Goal: Task Accomplishment & Management: Manage account settings

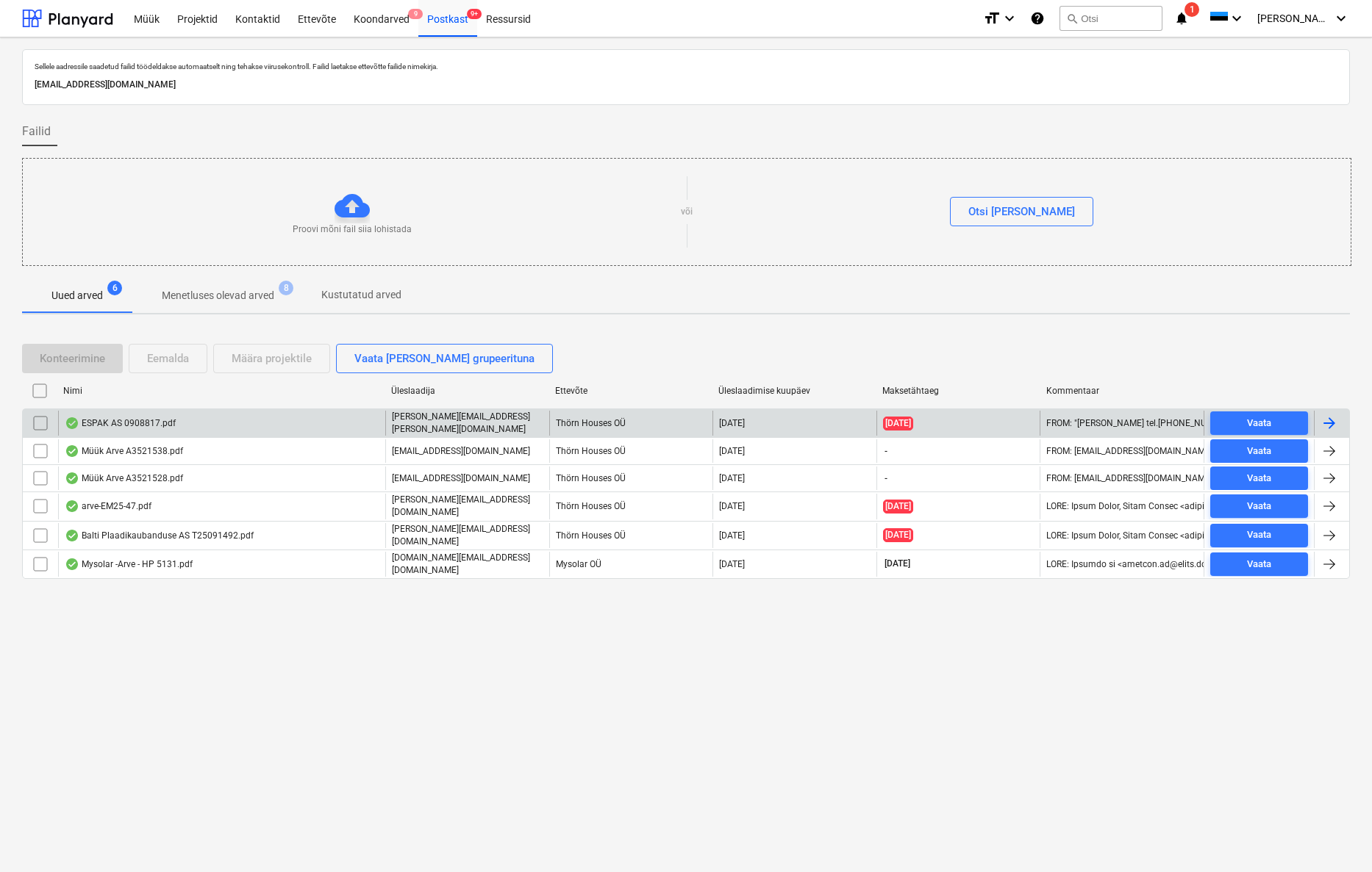
click at [143, 421] on div "ESPAK AS 0908817.pdf" at bounding box center [120, 423] width 111 height 12
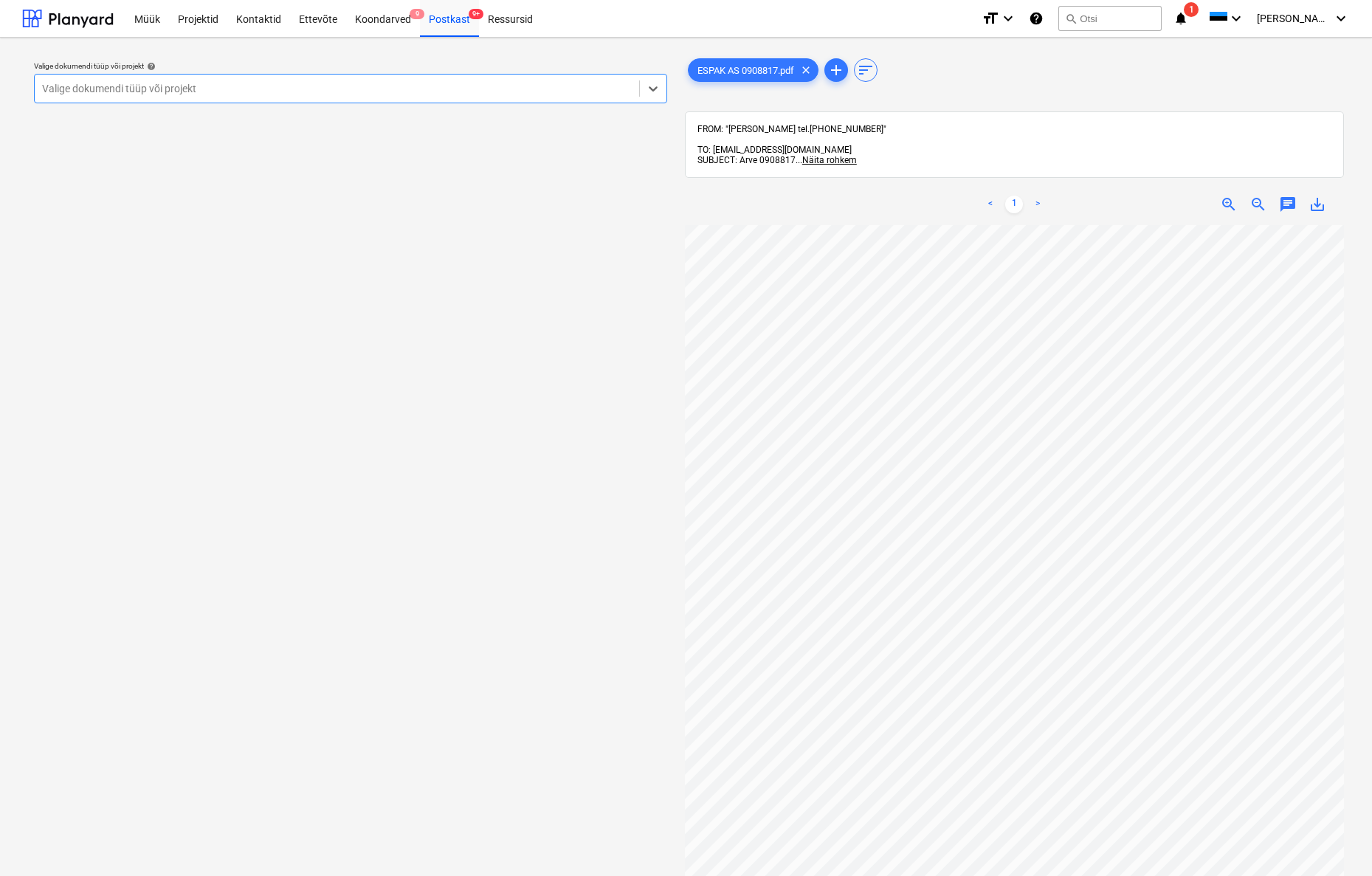
click at [111, 90] on div "Valige dokumendi tüüp või projekt" at bounding box center [337, 89] width 589 height 12
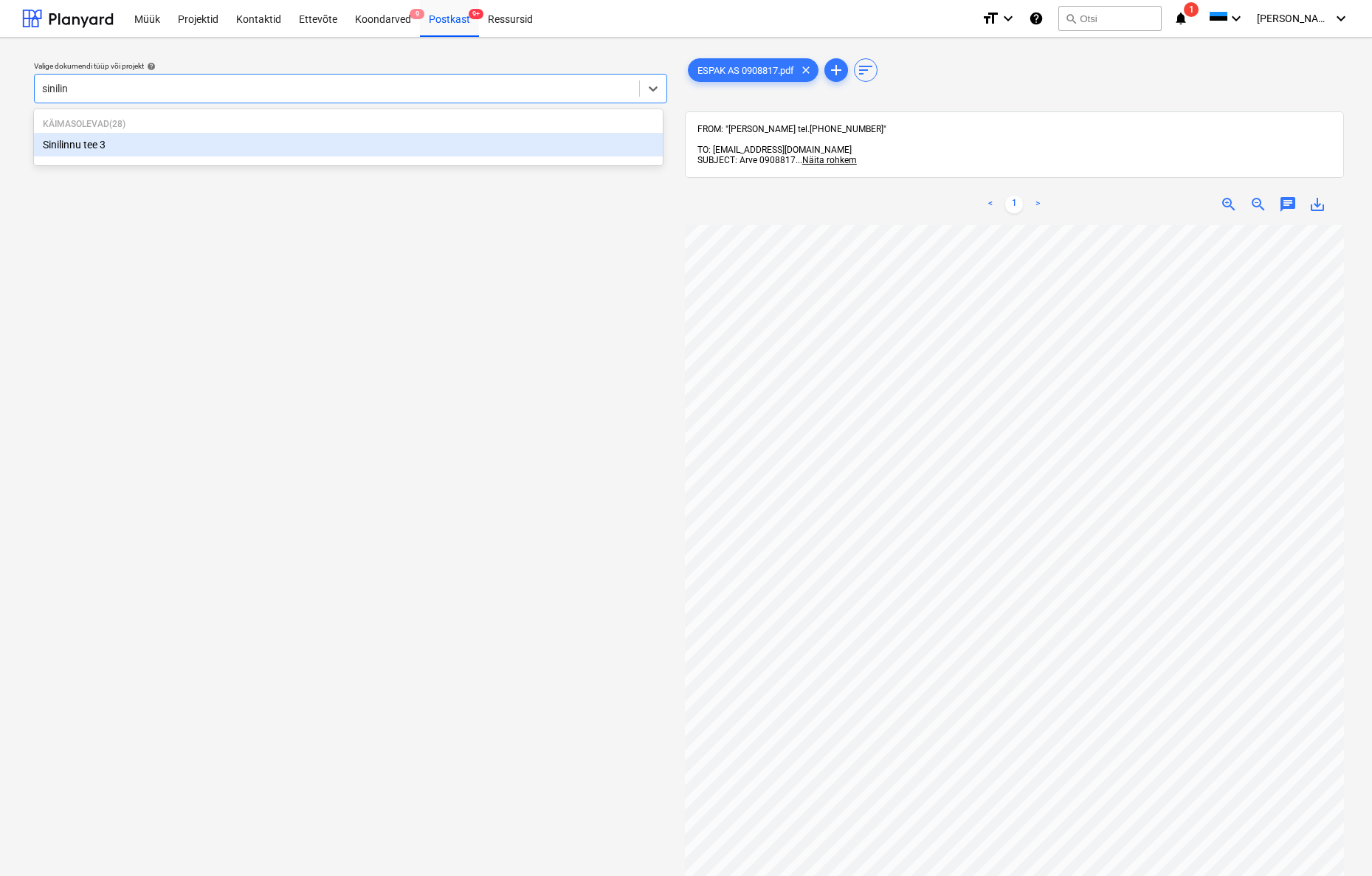
type input "sinilinn"
click at [94, 141] on div "Sinilinnu tee 3" at bounding box center [348, 144] width 629 height 24
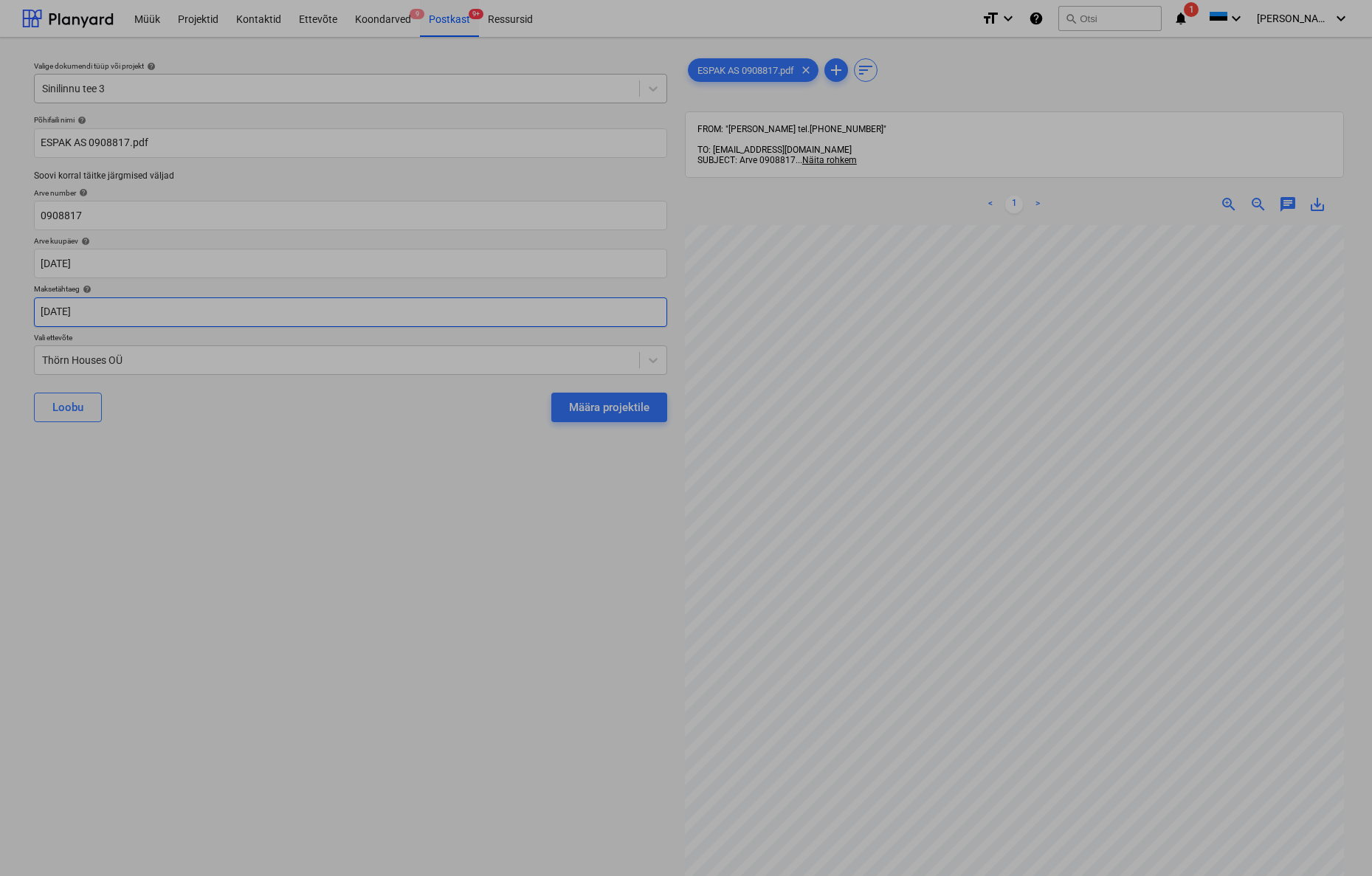
click at [56, 313] on body "Müük Projektid Kontaktid Ettevõte Koondarved 9 Postkast 9+ Ressursid format_siz…" at bounding box center [686, 438] width 1372 height 876
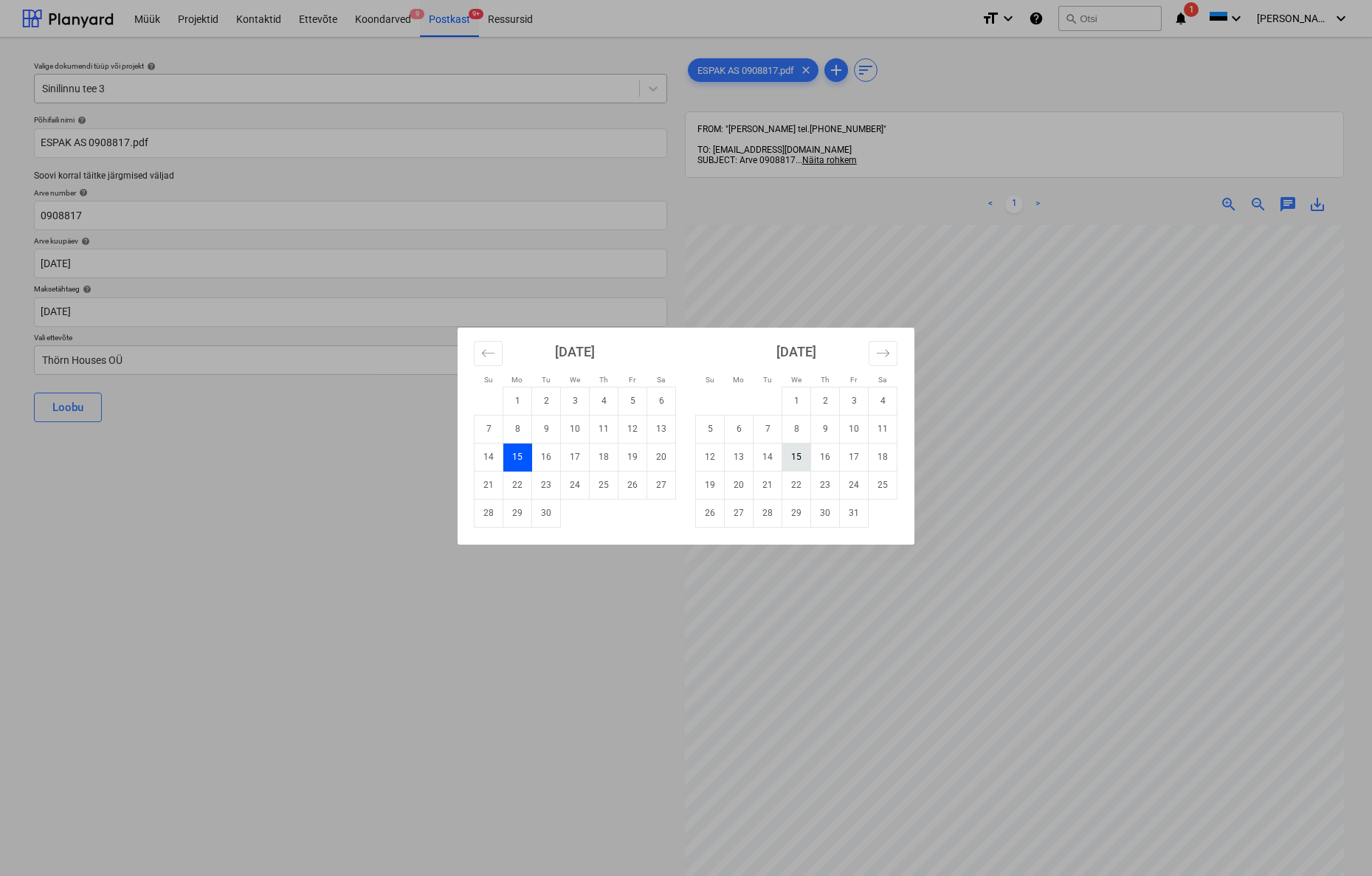
click at [793, 459] on td "15" at bounding box center [796, 456] width 29 height 28
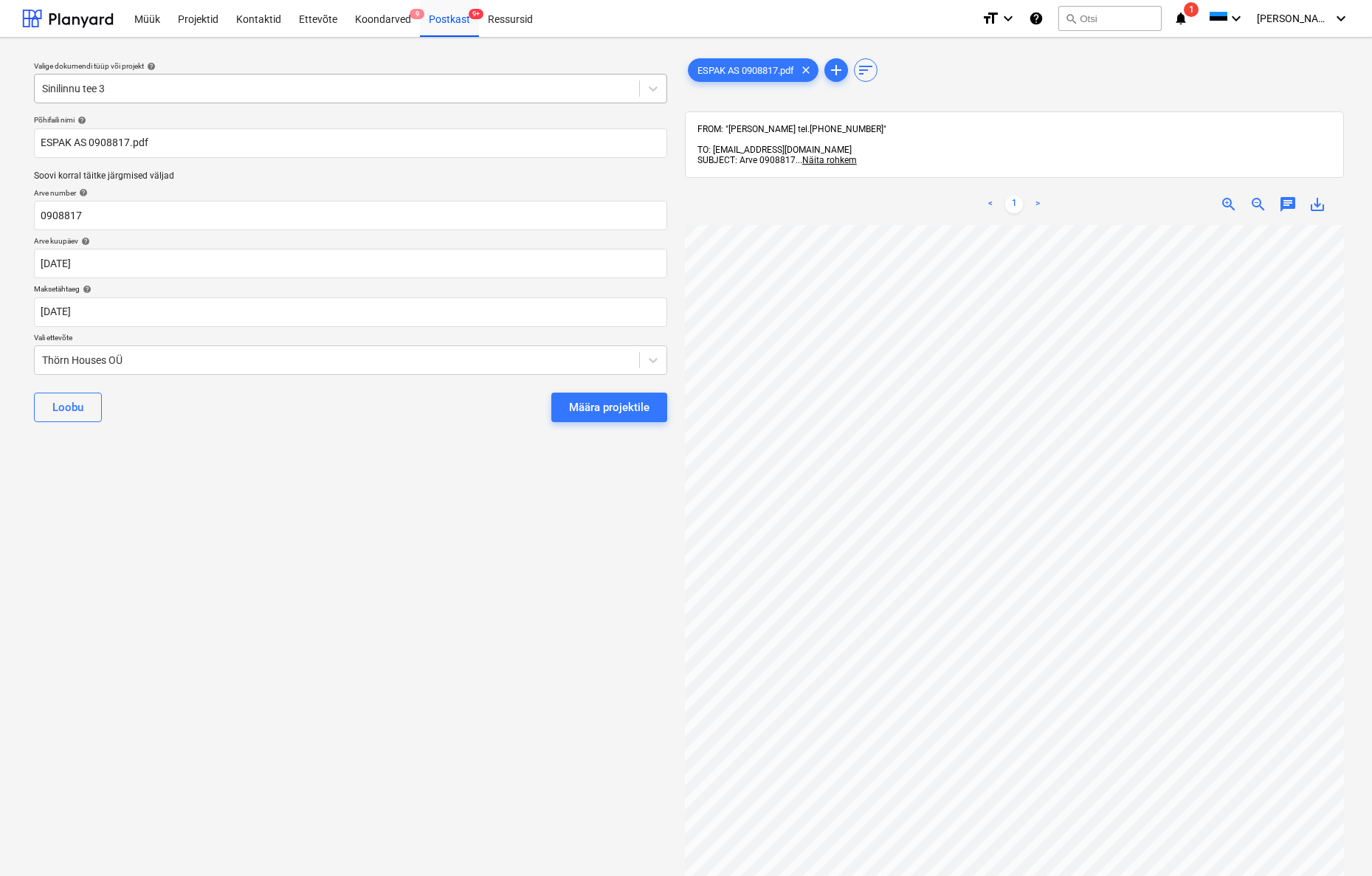
type input "15 Oct 2025"
click at [44, 356] on div "Thörn Houses OÜ" at bounding box center [337, 360] width 589 height 12
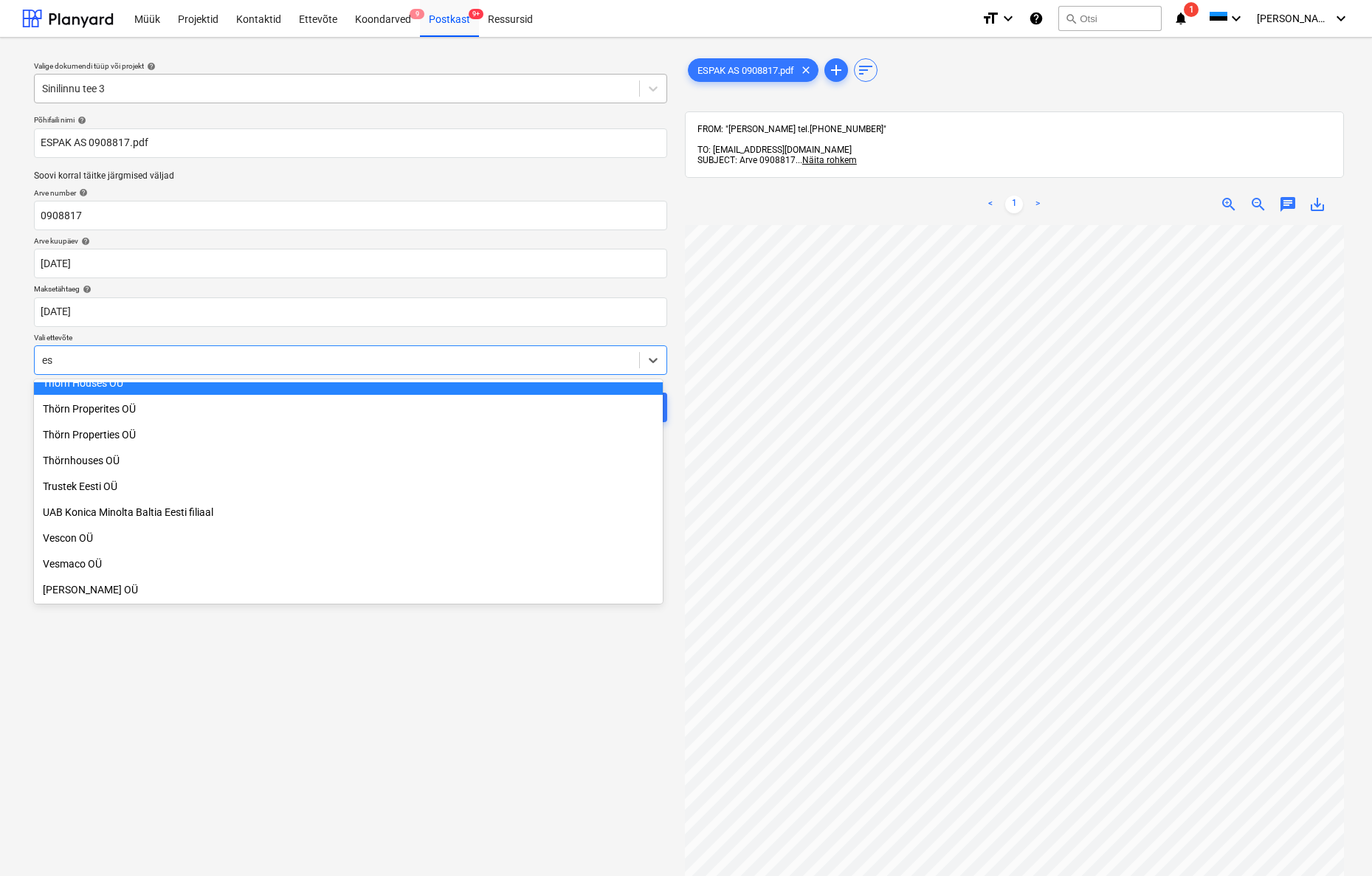
scroll to position [1070, 0]
type input "esp"
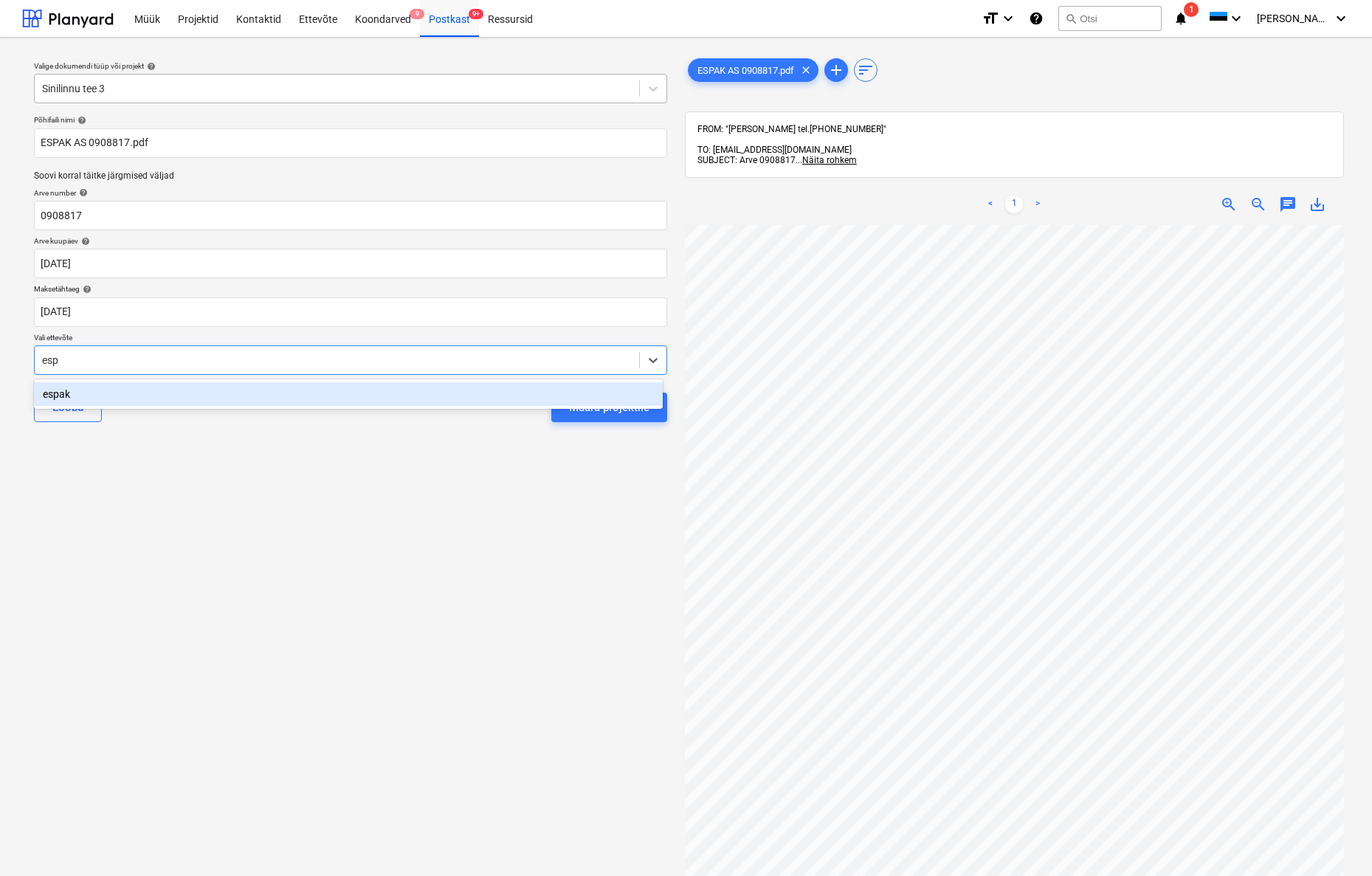
click at [66, 394] on div "espak" at bounding box center [348, 394] width 629 height 24
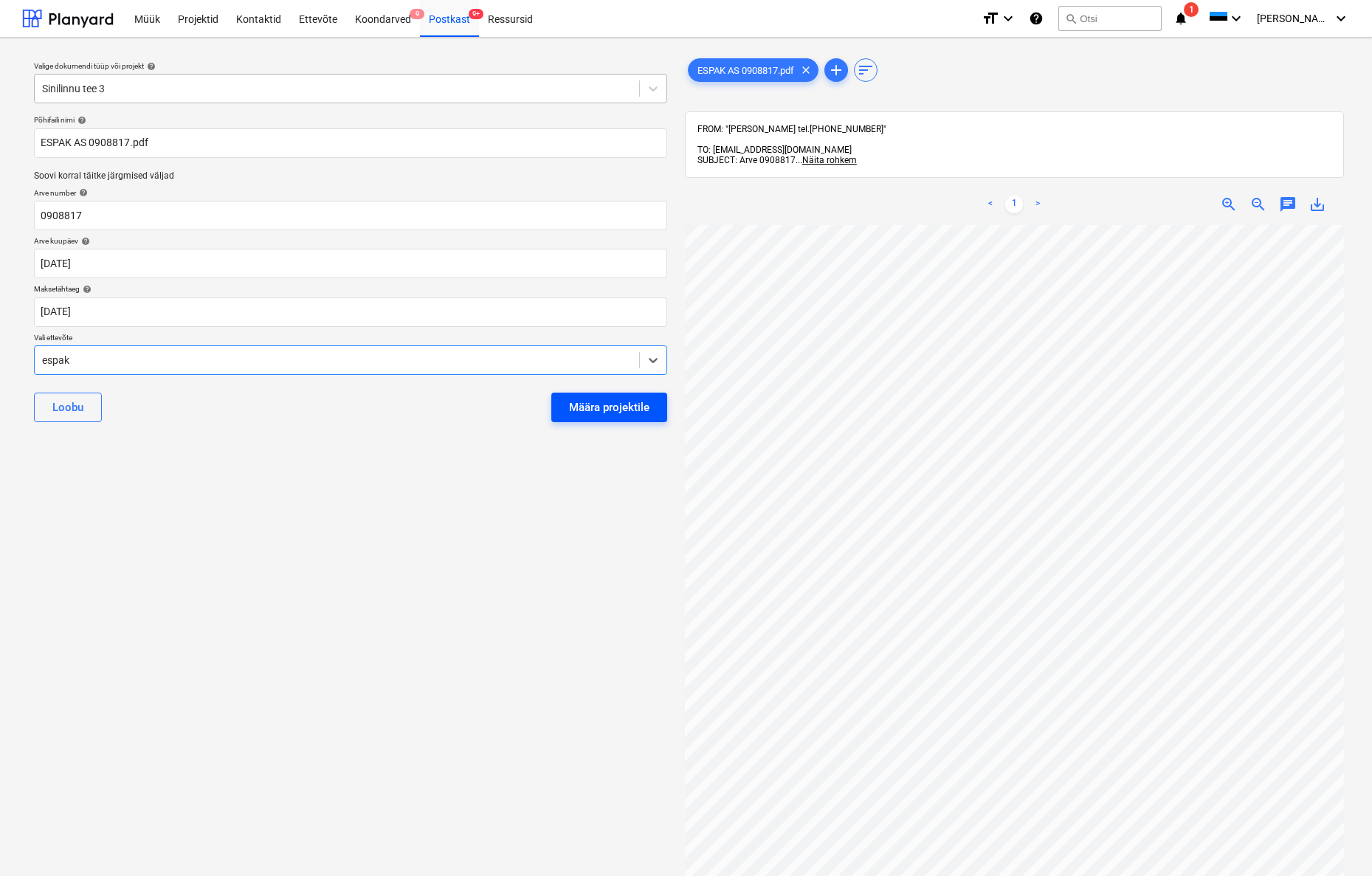
click at [617, 406] on div "Määra projektile" at bounding box center [609, 407] width 80 height 19
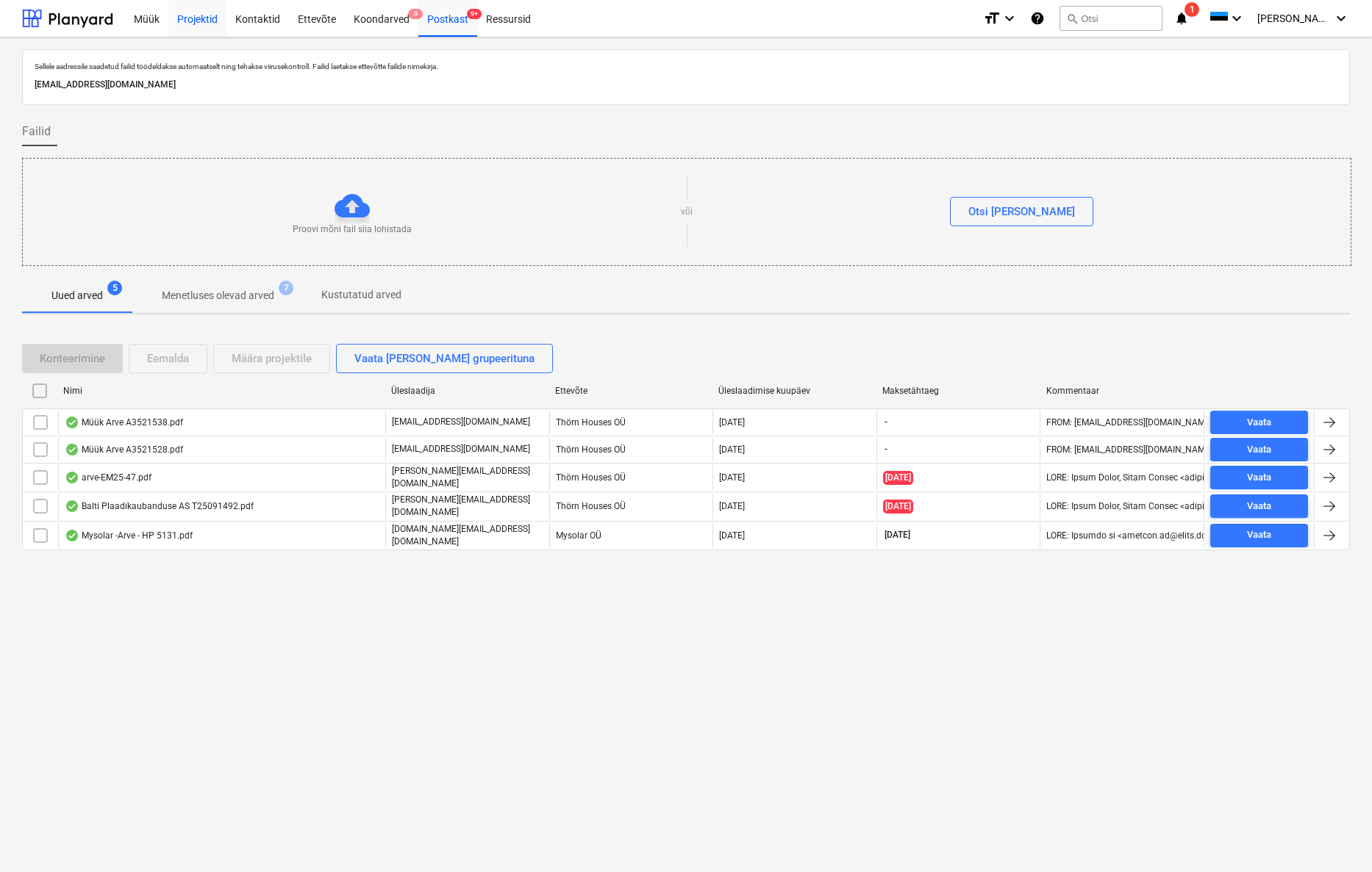
click at [206, 24] on div "Projektid" at bounding box center [197, 18] width 58 height 38
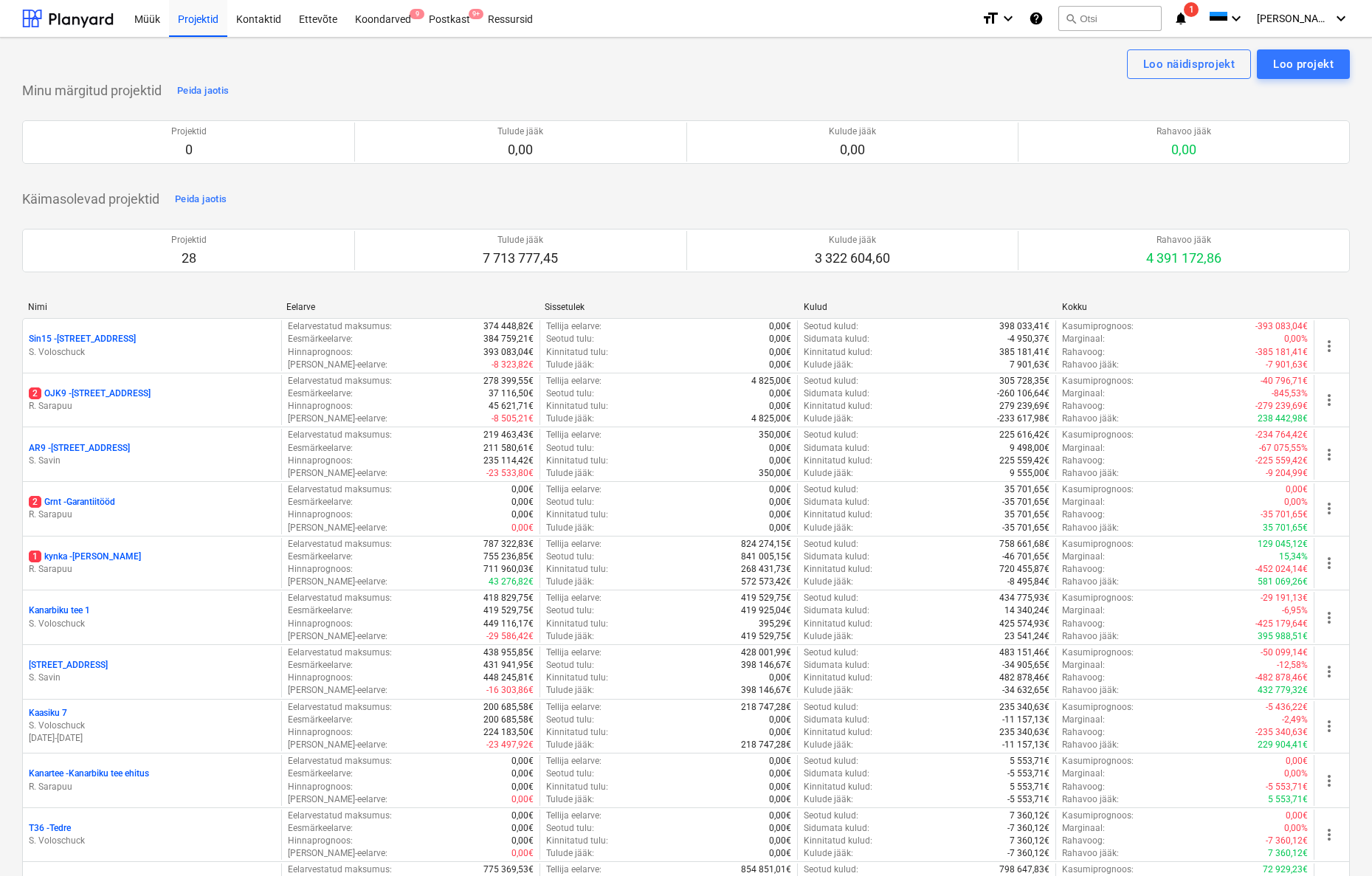
click at [444, 18] on div "Postkast 9+" at bounding box center [449, 18] width 59 height 38
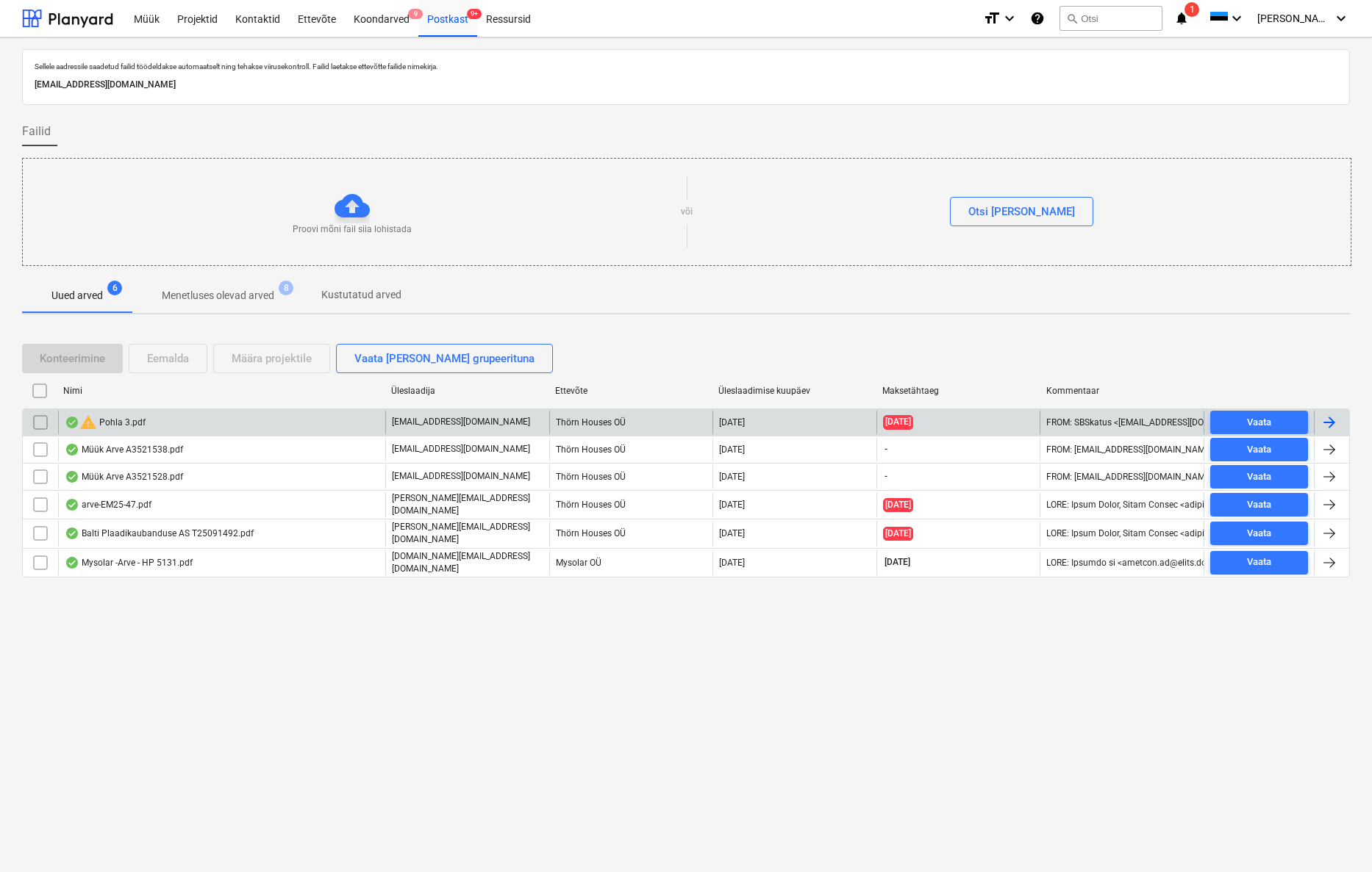
click at [116, 419] on div "warning Pohla 3.pdf" at bounding box center [105, 422] width 81 height 18
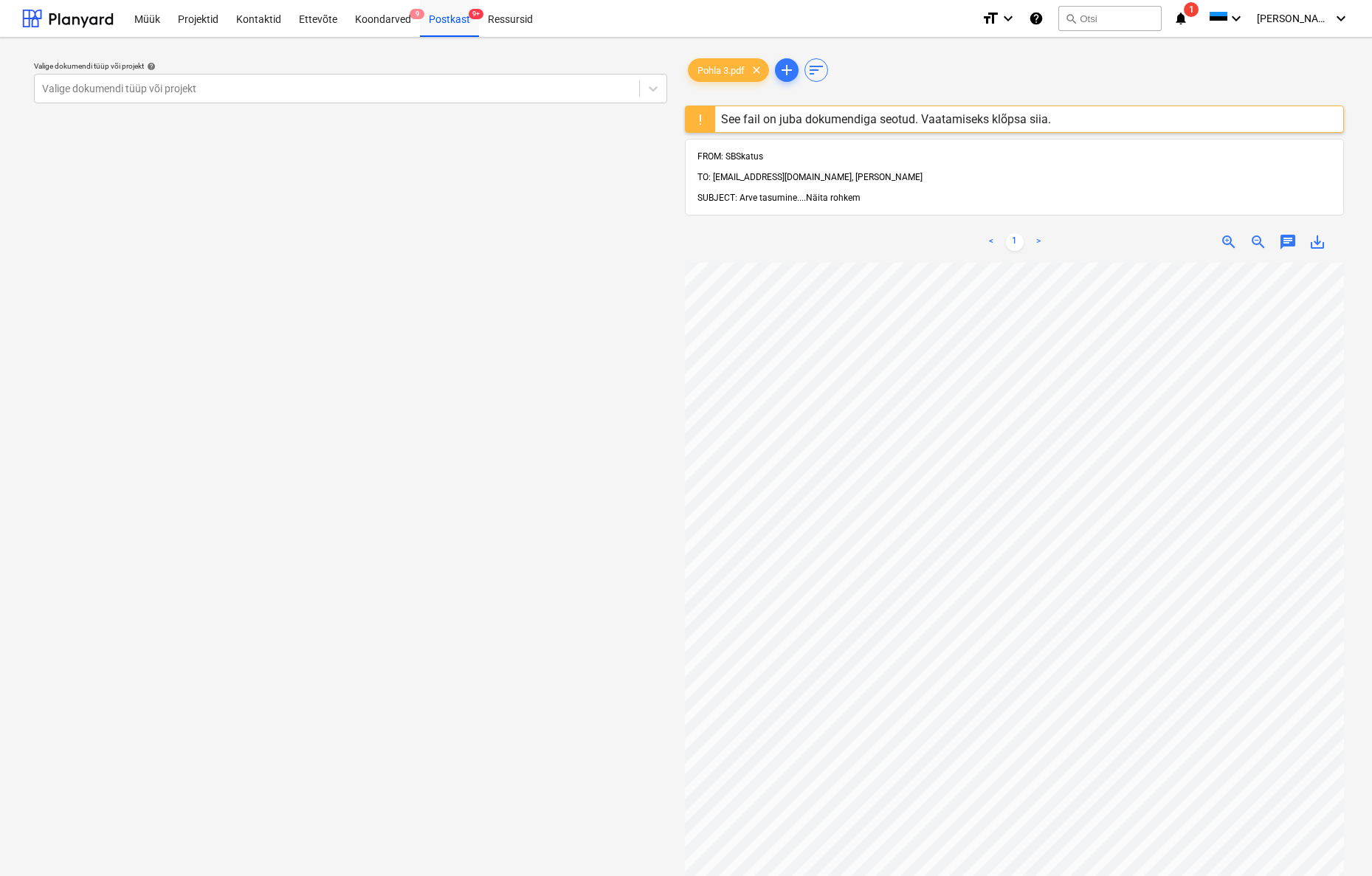
click at [816, 193] on span "Näita rohkem" at bounding box center [832, 198] width 55 height 10
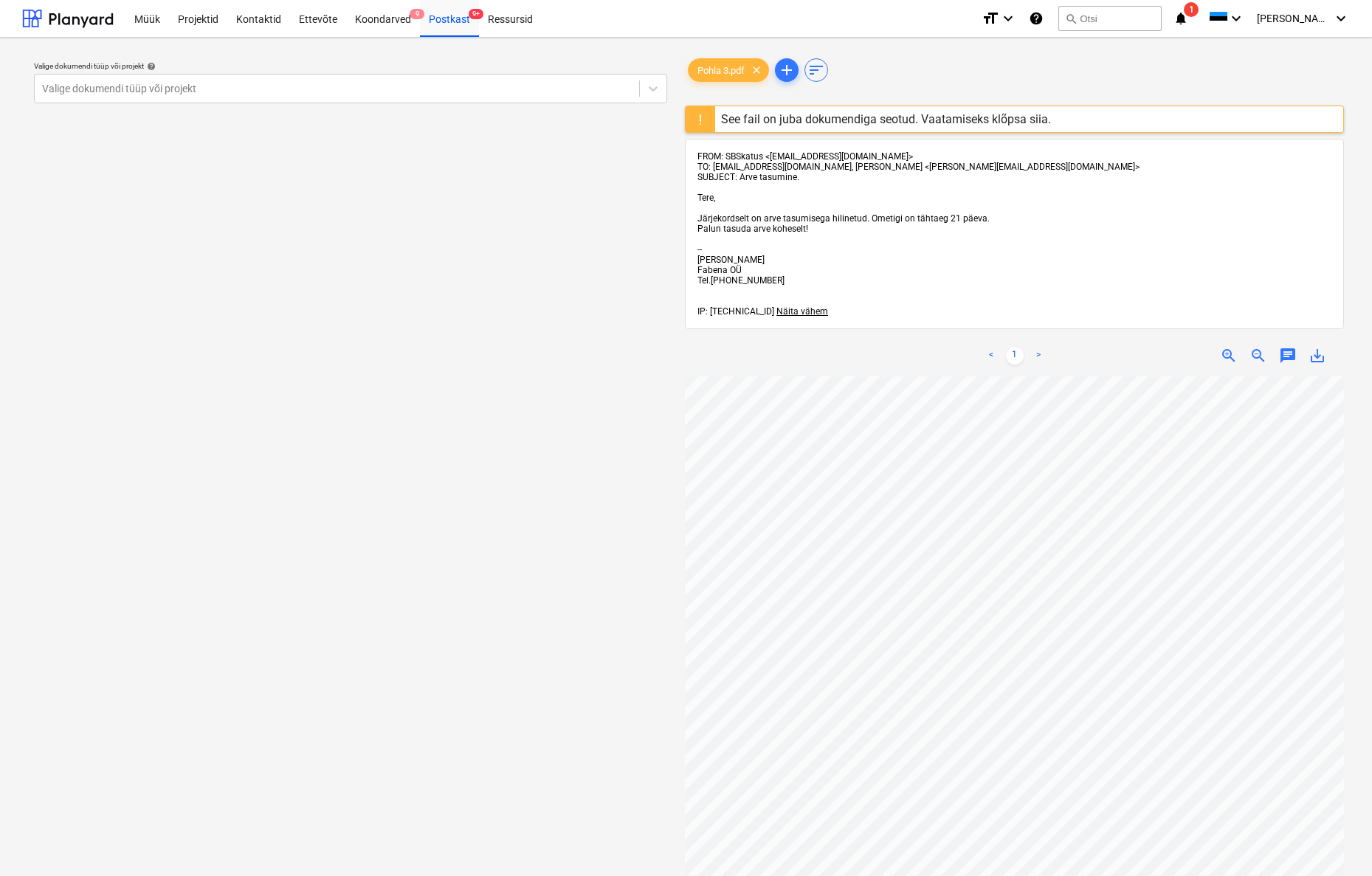
click at [957, 122] on div "See fail on juba dokumendiga seotud. Vaatamiseks klõpsa siia." at bounding box center [886, 119] width 330 height 14
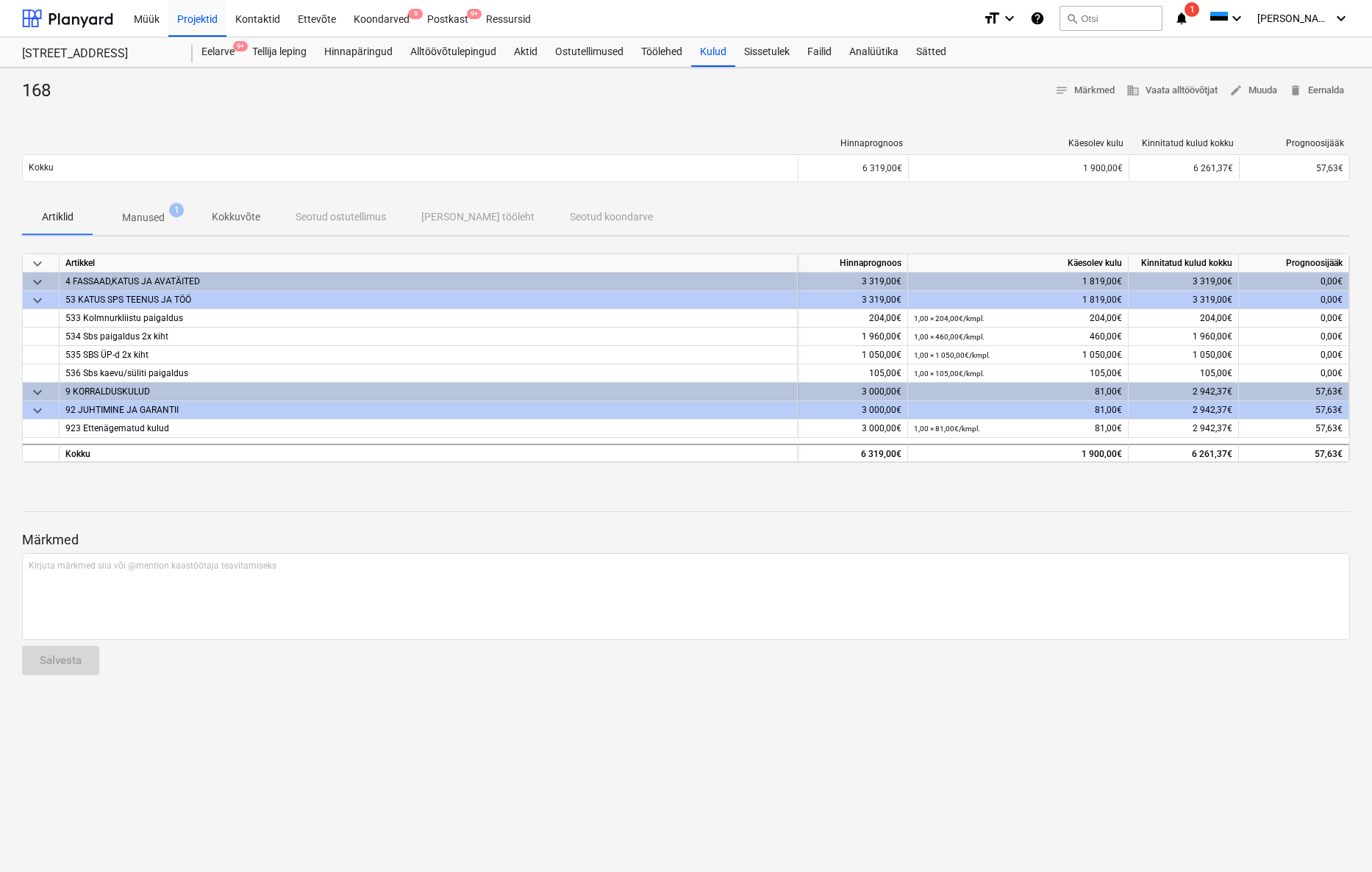
click at [140, 213] on p "Manused" at bounding box center [143, 218] width 43 height 15
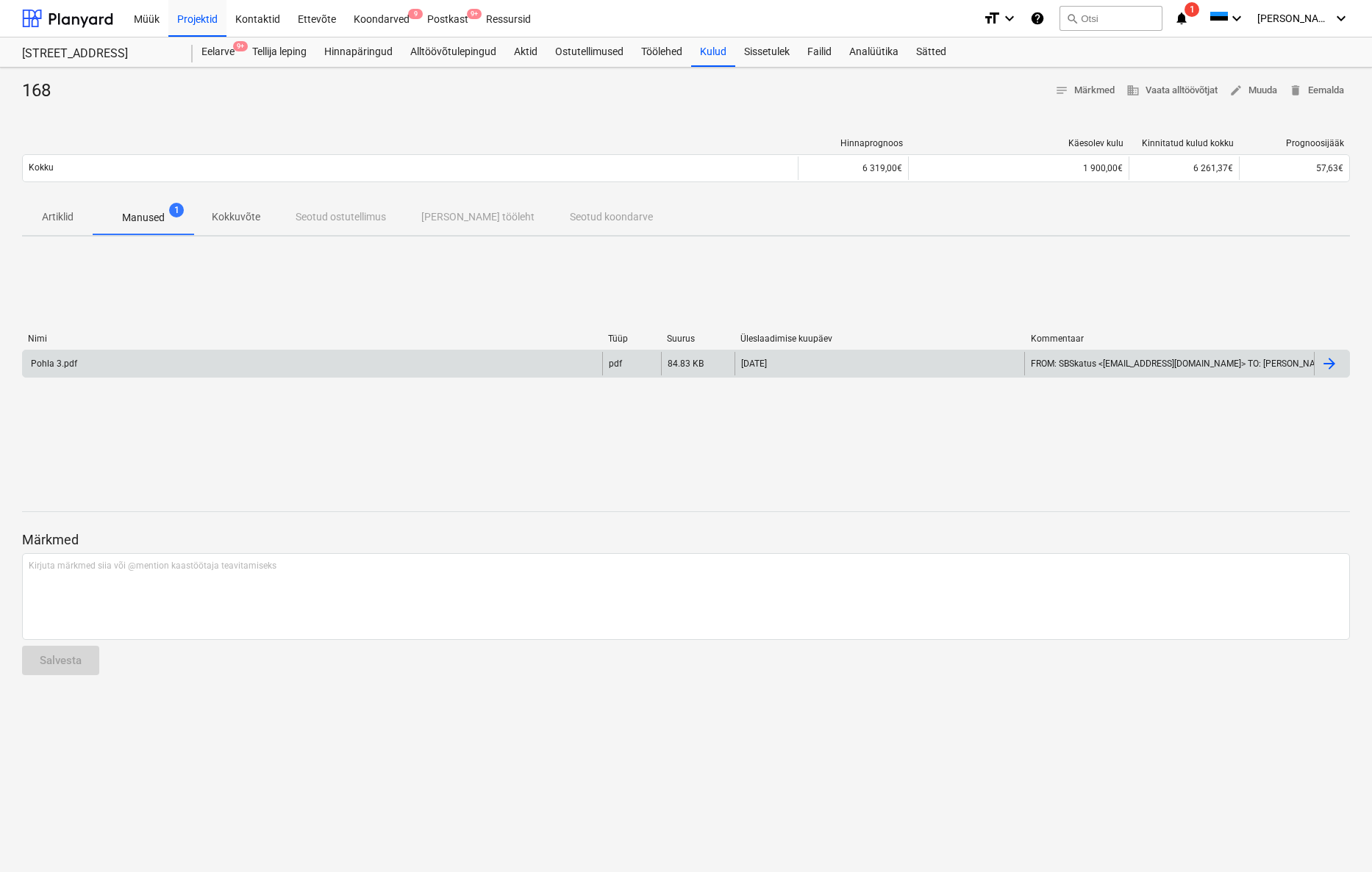
click at [53, 364] on div "Pohla 3.pdf" at bounding box center [53, 363] width 49 height 10
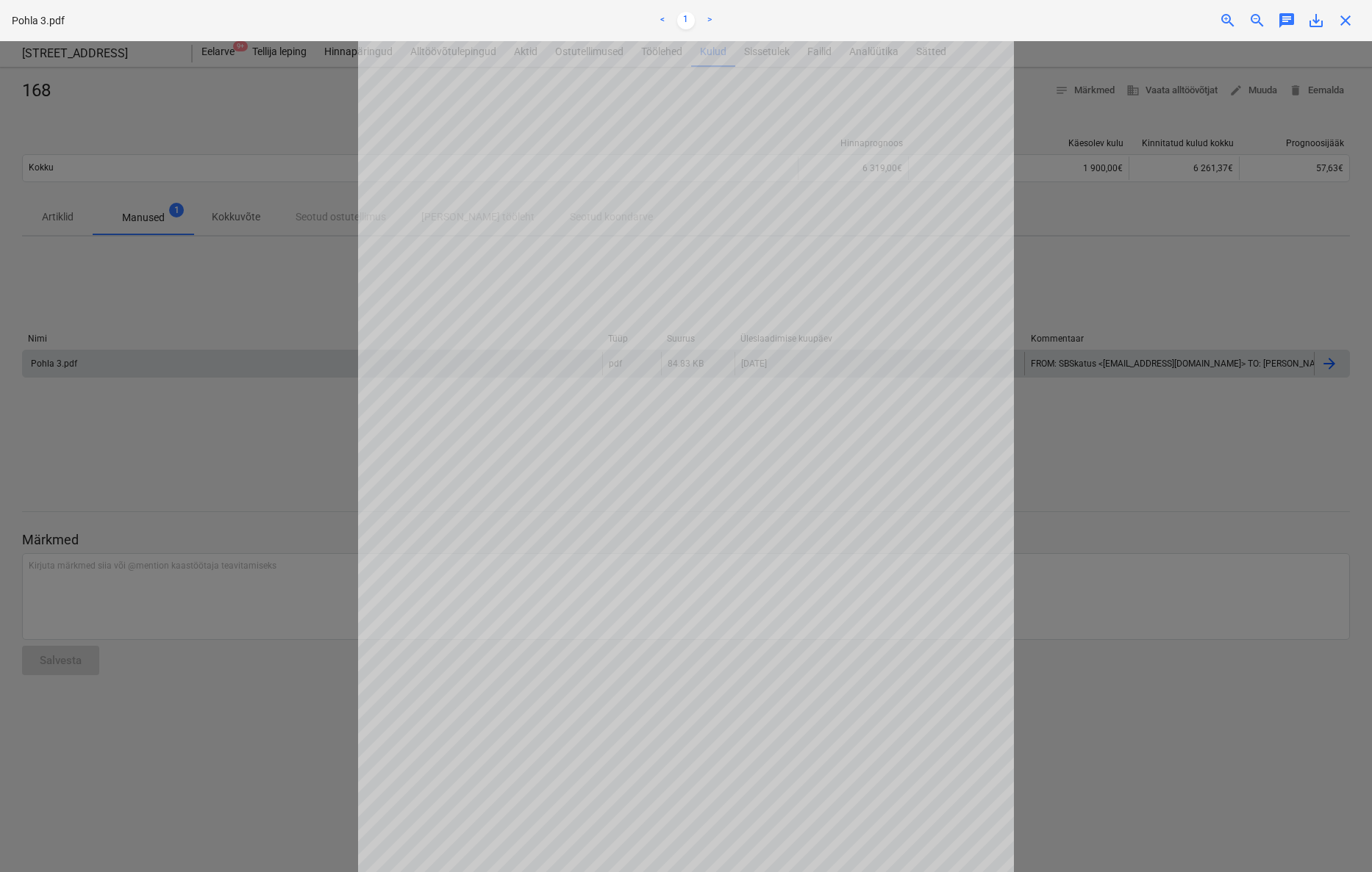
click at [1150, 716] on div at bounding box center [686, 457] width 1372 height 831
click at [1343, 20] on span "close" at bounding box center [1345, 20] width 18 height 18
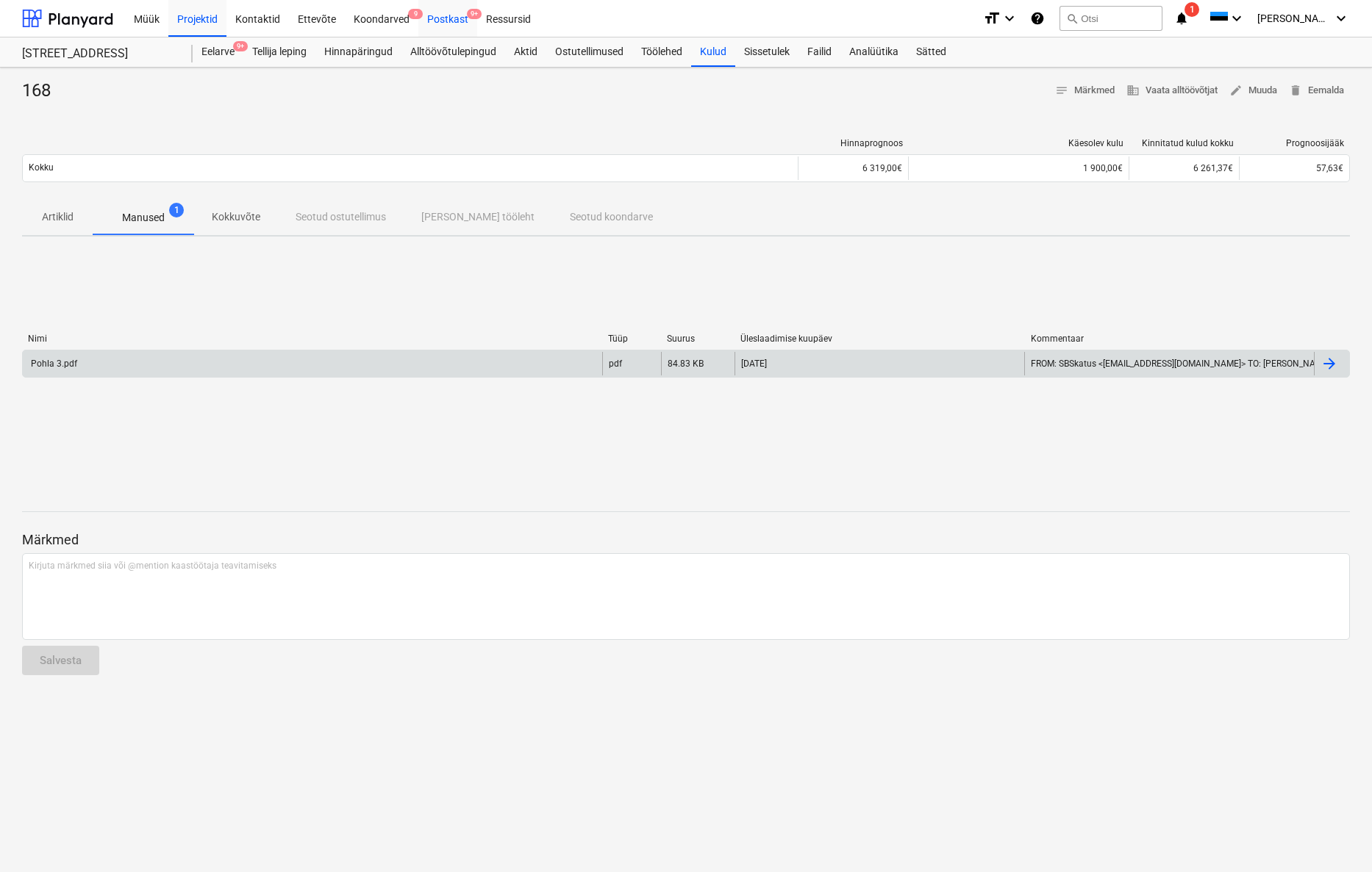
click at [448, 22] on div "Postkast 9+" at bounding box center [448, 18] width 59 height 38
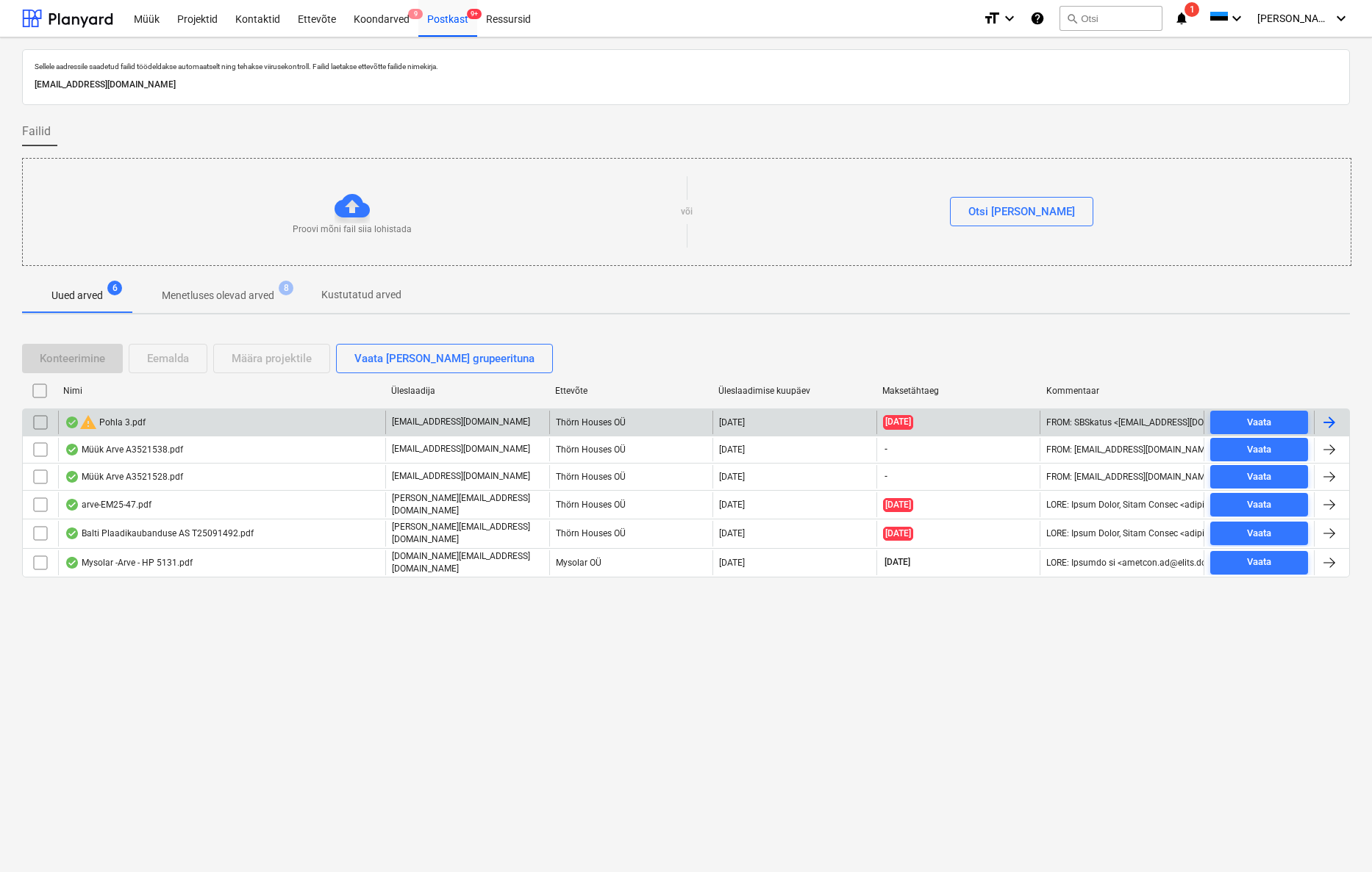
click at [147, 427] on div "warning Pohla 3.pdf" at bounding box center [221, 423] width 327 height 24
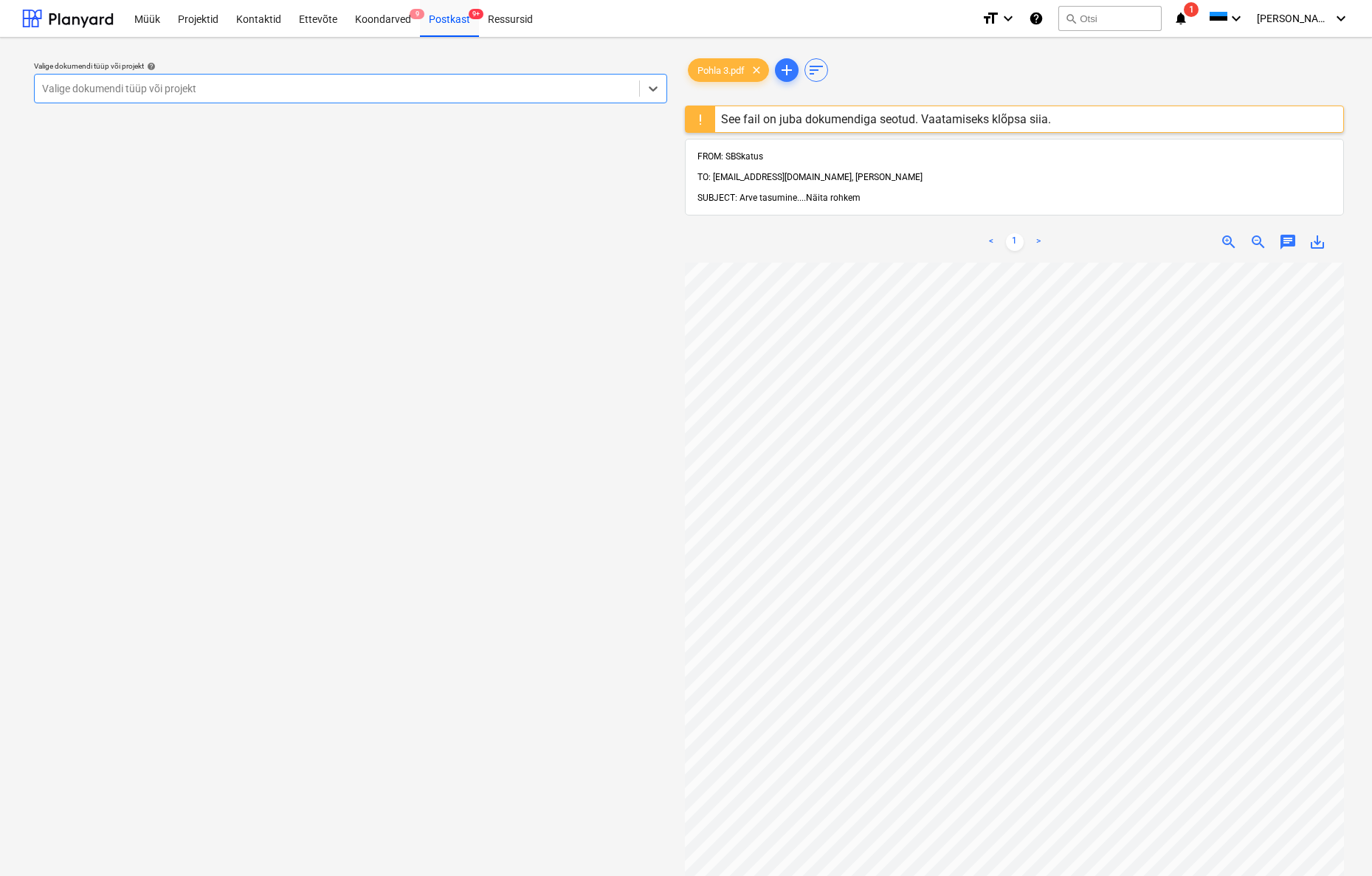
click at [846, 193] on span "Näita rohkem" at bounding box center [832, 198] width 55 height 10
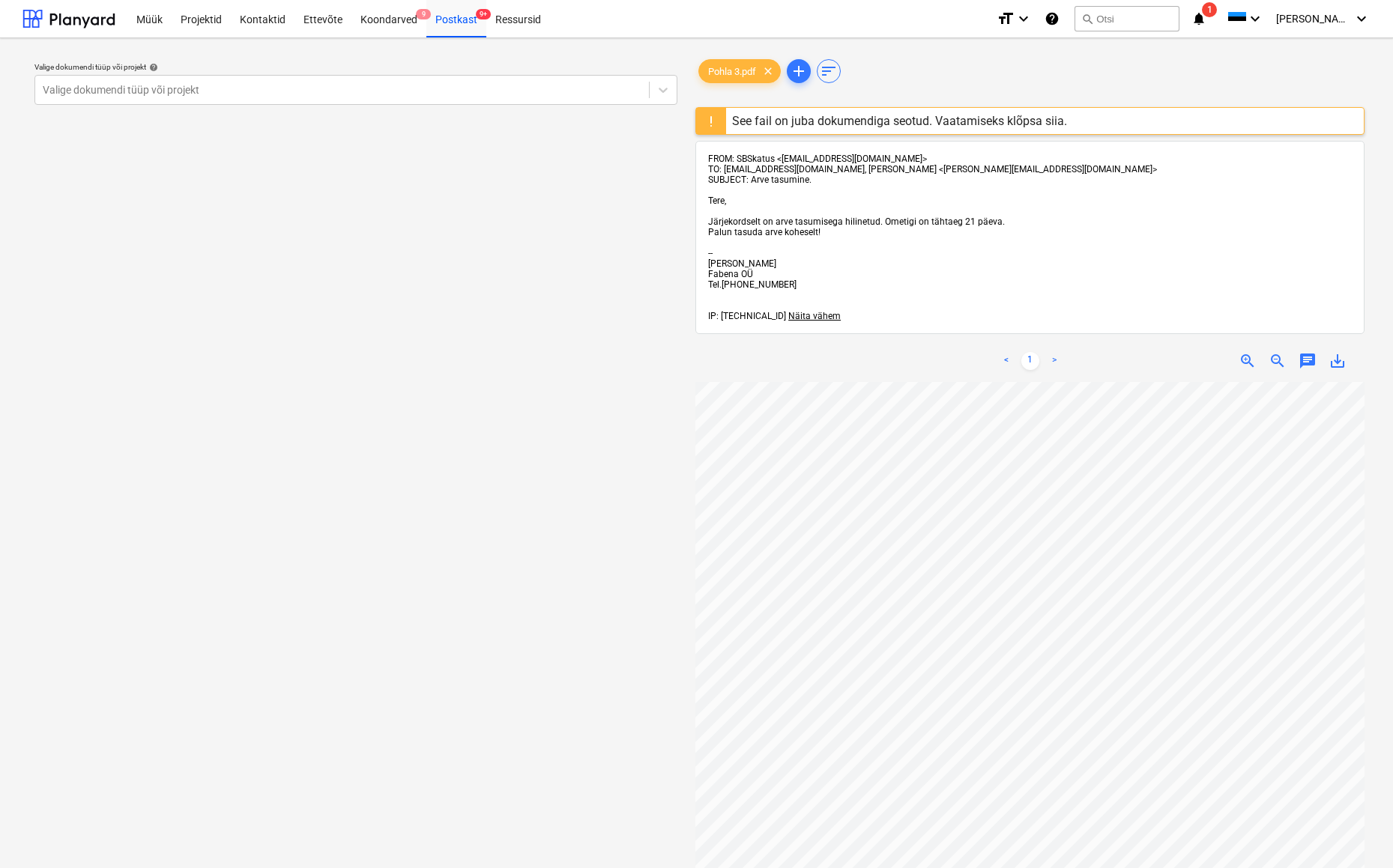
scroll to position [190, 0]
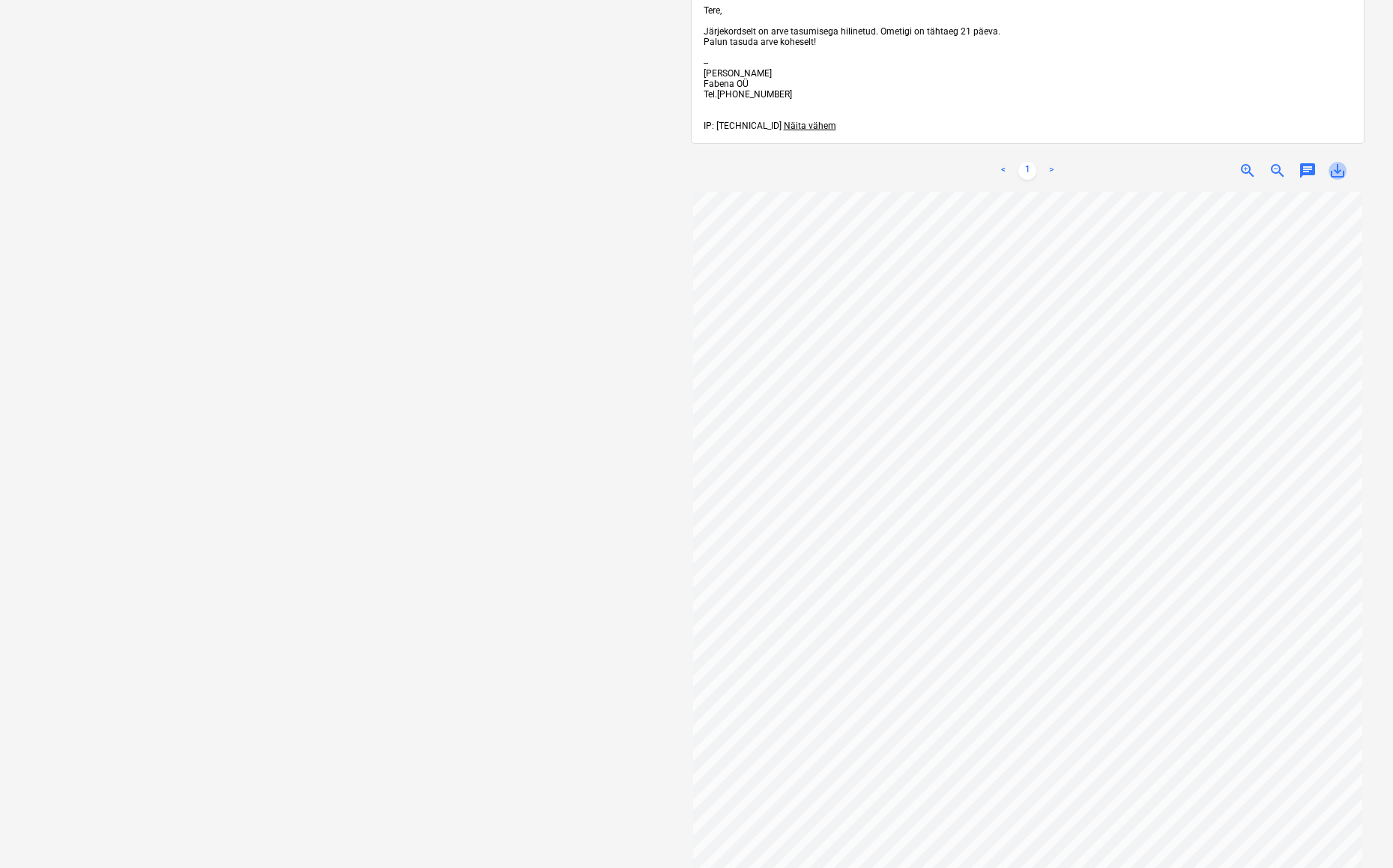
click at [1334, 172] on span "save_alt" at bounding box center [1336, 171] width 18 height 18
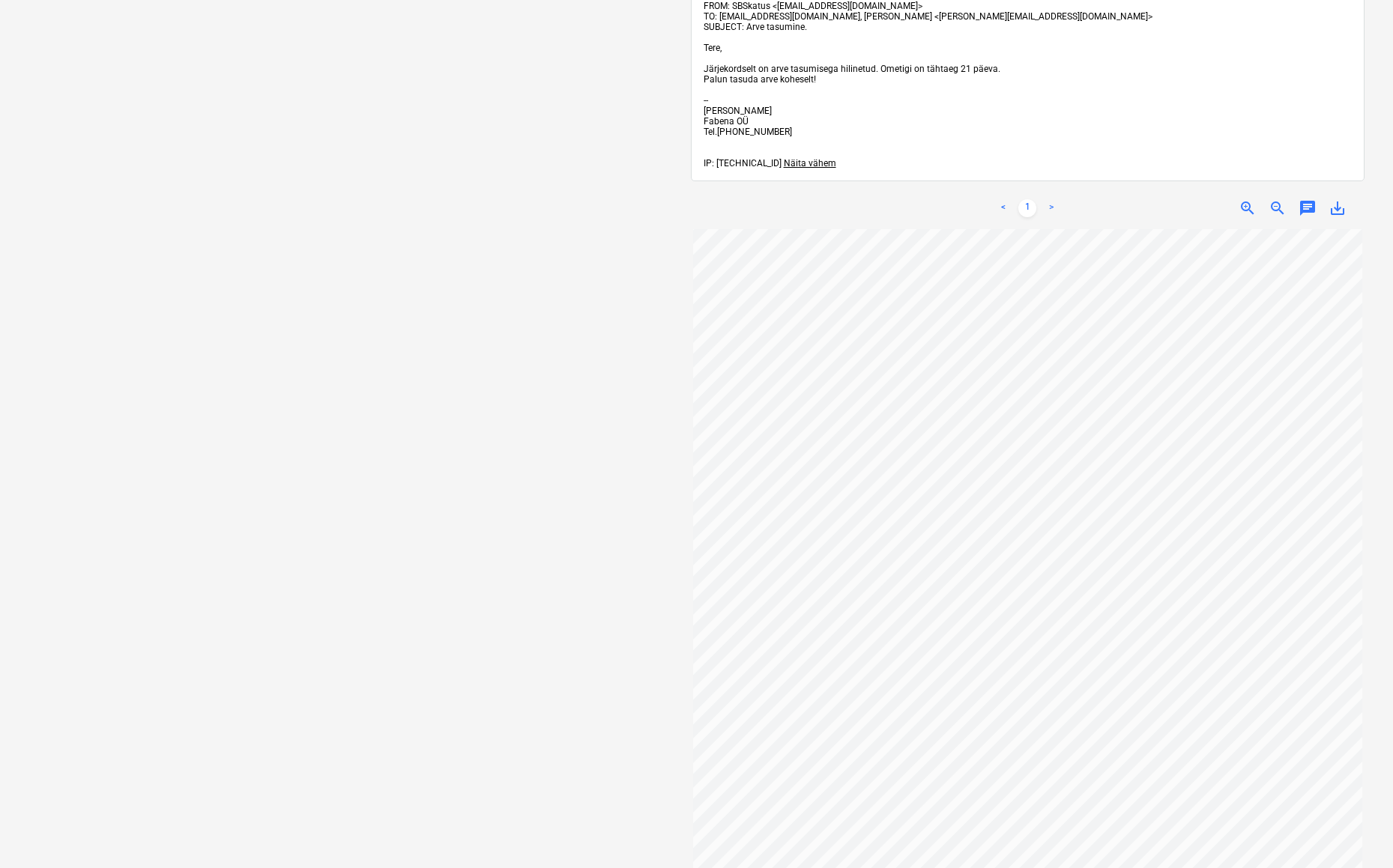
scroll to position [45, 0]
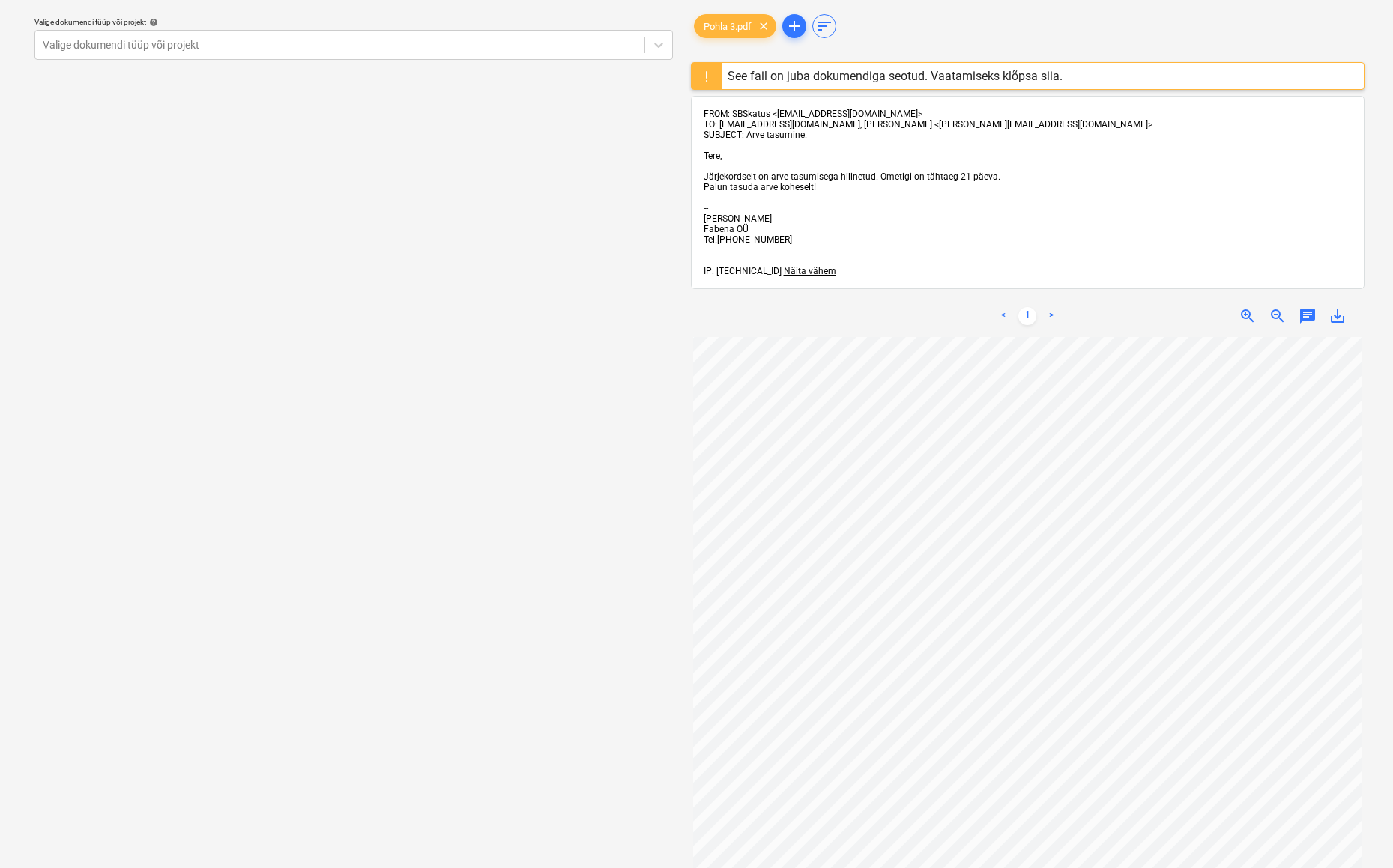
drag, startPoint x: 704, startPoint y: 175, endPoint x: 837, endPoint y: 189, distance: 133.7
click at [837, 189] on div "FROM: SBSkatus <info@sbskatus.ee> TO: arved@thornhouses.com, Stephan Savin <Ste…" at bounding box center [1028, 193] width 649 height 168
copy span "Järjekordselt on arve tasumisega hilinetud. Ometigi on tähtaeg 21 päeva.  Palu…"
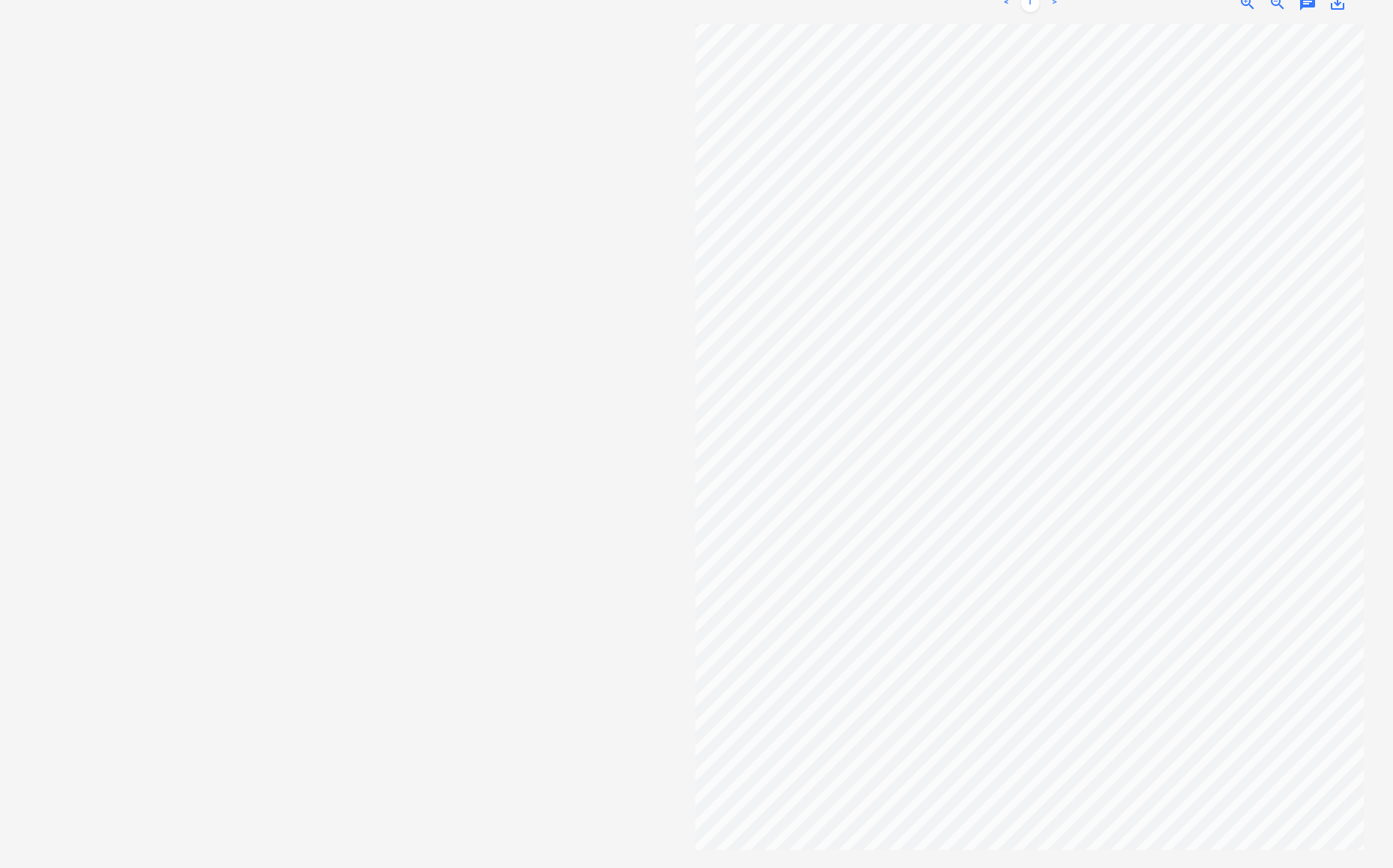
scroll to position [0, 0]
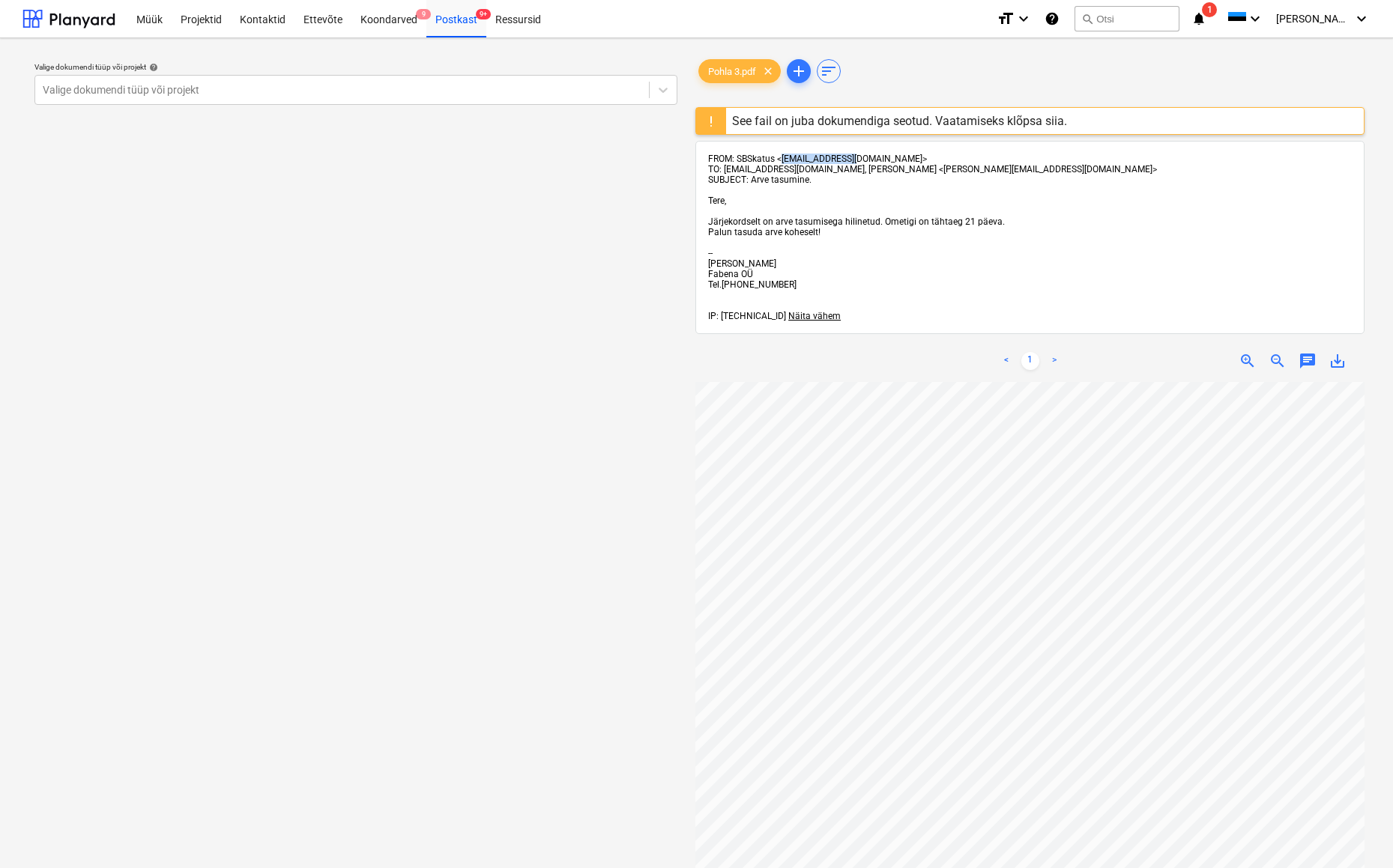
drag, startPoint x: 777, startPoint y: 158, endPoint x: 847, endPoint y: 159, distance: 70.0
click at [847, 159] on span "FROM: SBSkatus <info@sbskatus.ee>" at bounding box center [817, 159] width 219 height 10
copy span "info@sbskatus.ee"
click at [461, 16] on div "Postkast 9+" at bounding box center [456, 18] width 60 height 39
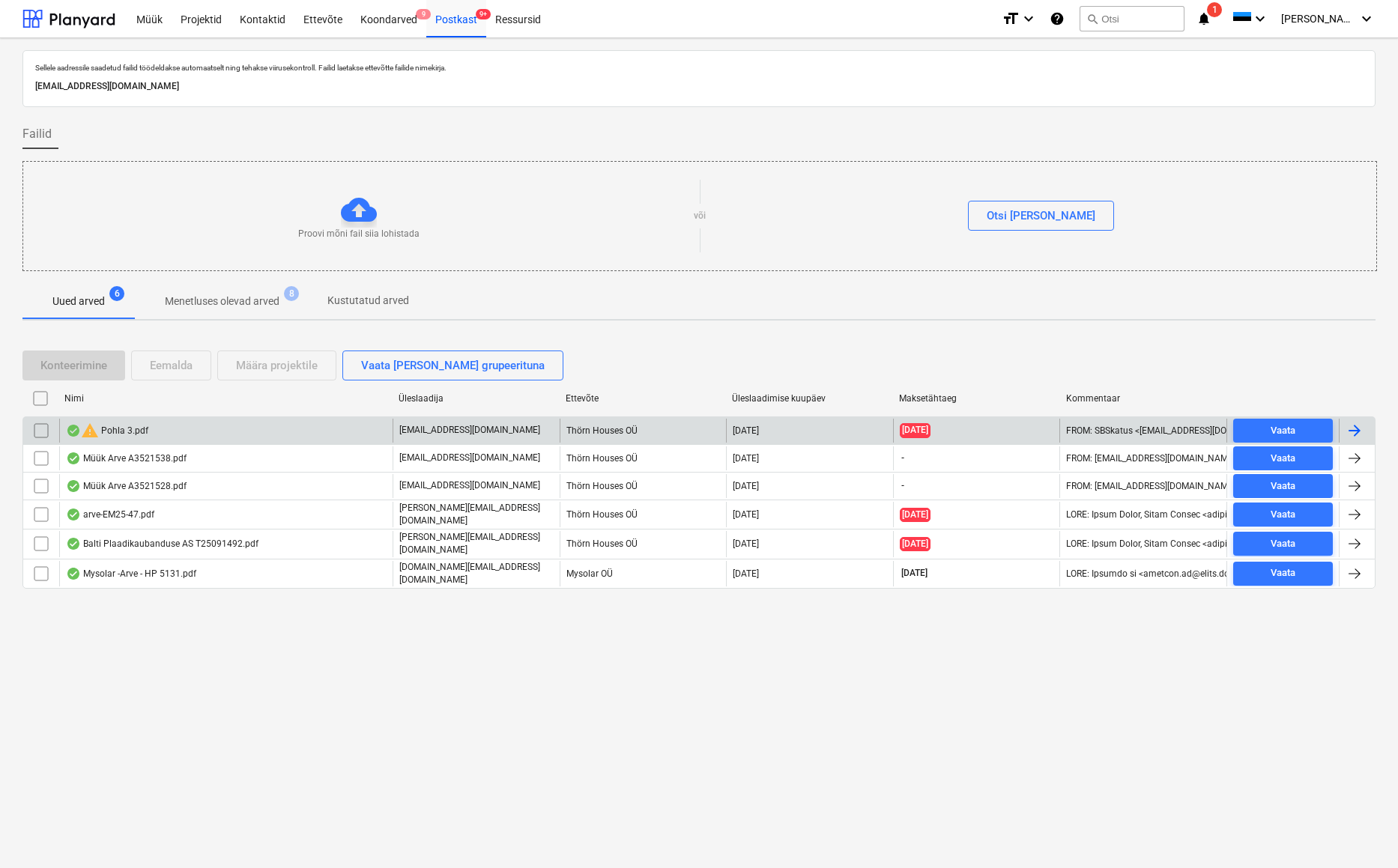
click at [41, 428] on input "checkbox" at bounding box center [41, 431] width 24 height 24
click at [183, 354] on button "Eemalda" at bounding box center [171, 365] width 81 height 30
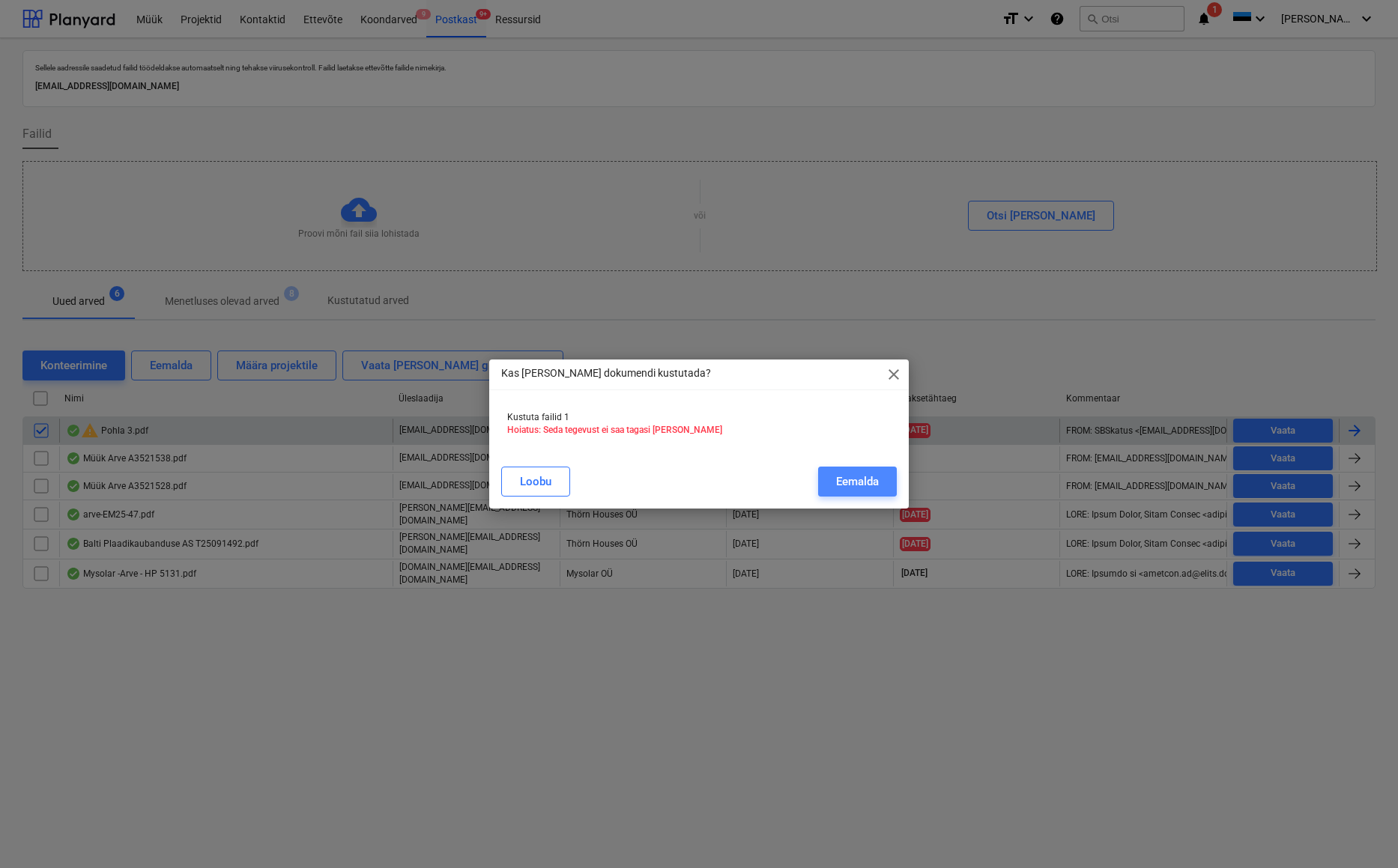
click at [833, 484] on button "Eemalda" at bounding box center [857, 481] width 79 height 30
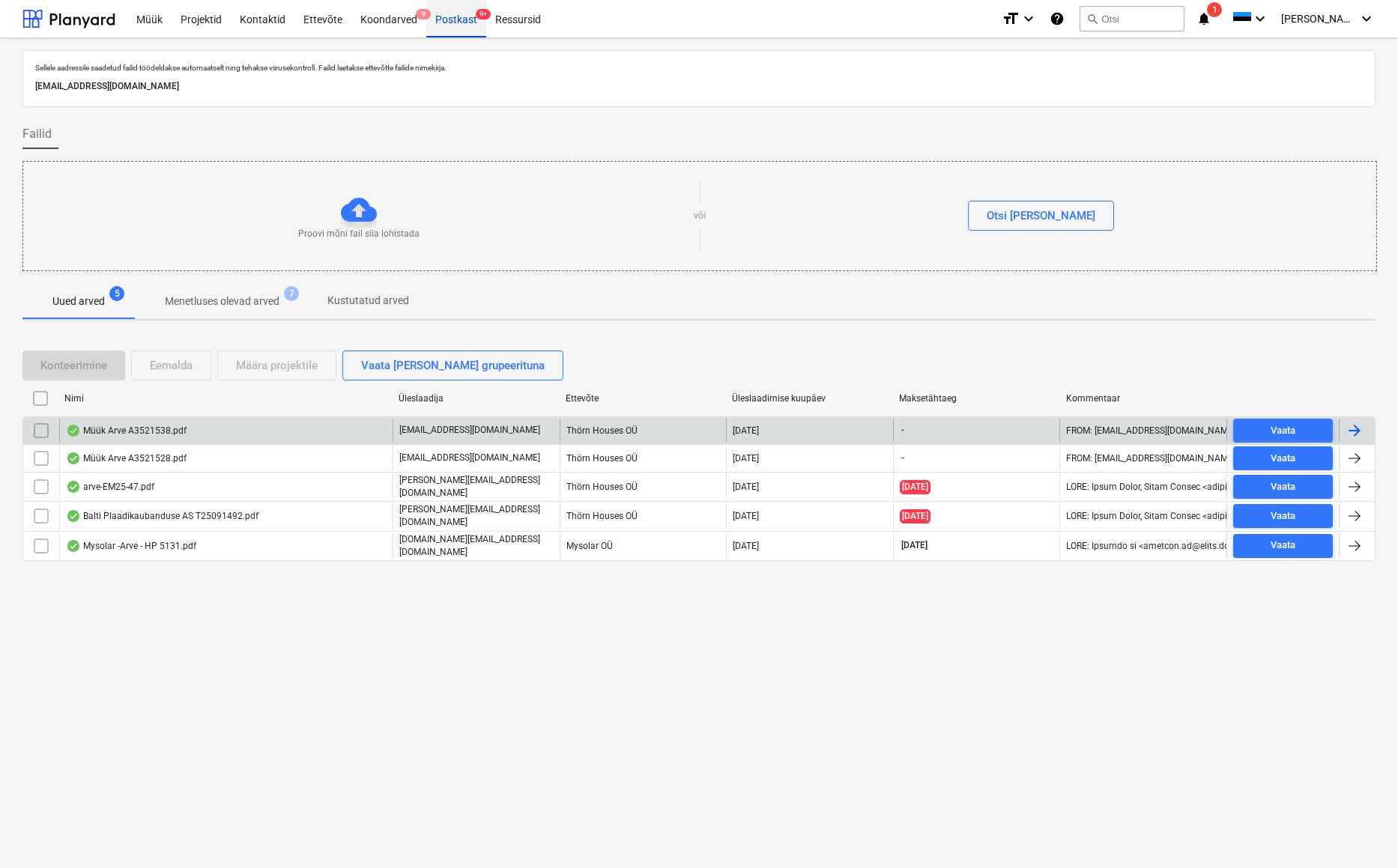
click at [460, 21] on div "Postkast 9+" at bounding box center [456, 18] width 60 height 39
click at [195, 18] on div "Projektid" at bounding box center [201, 18] width 59 height 39
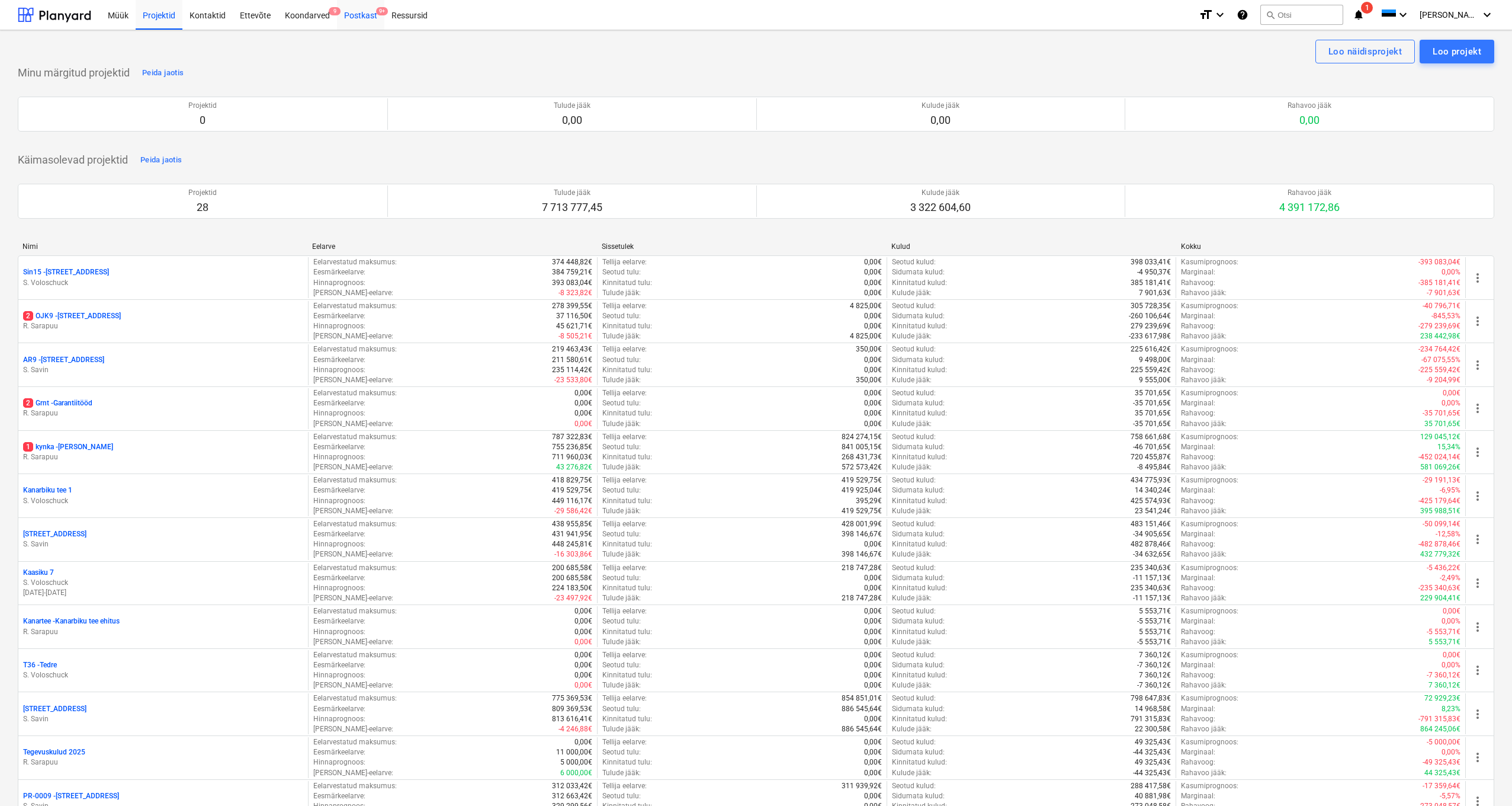
click at [352, 20] on div "Postkast 9+" at bounding box center [361, 14] width 47 height 31
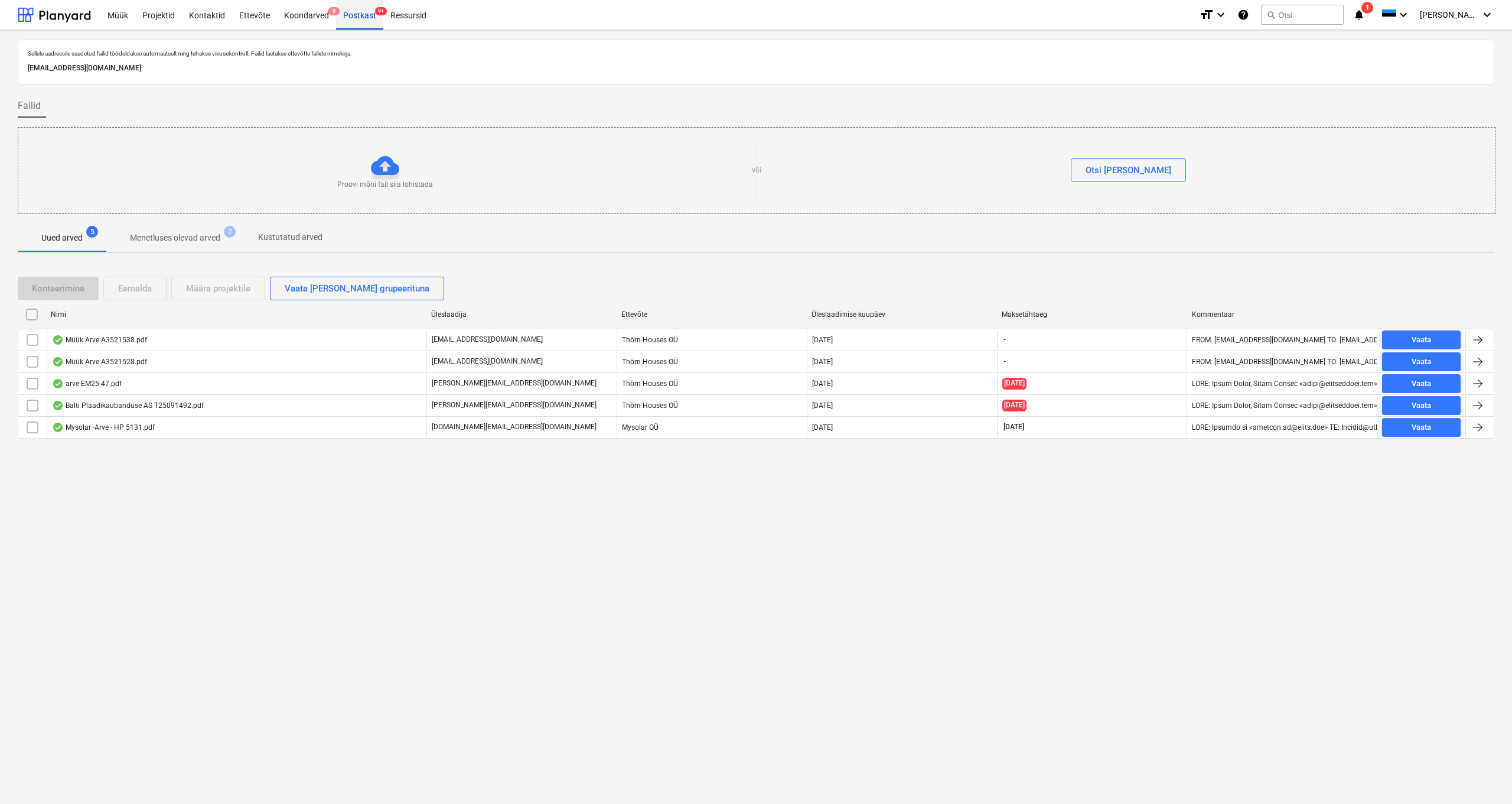
click at [366, 14] on div "Postkast 9+" at bounding box center [360, 14] width 47 height 30
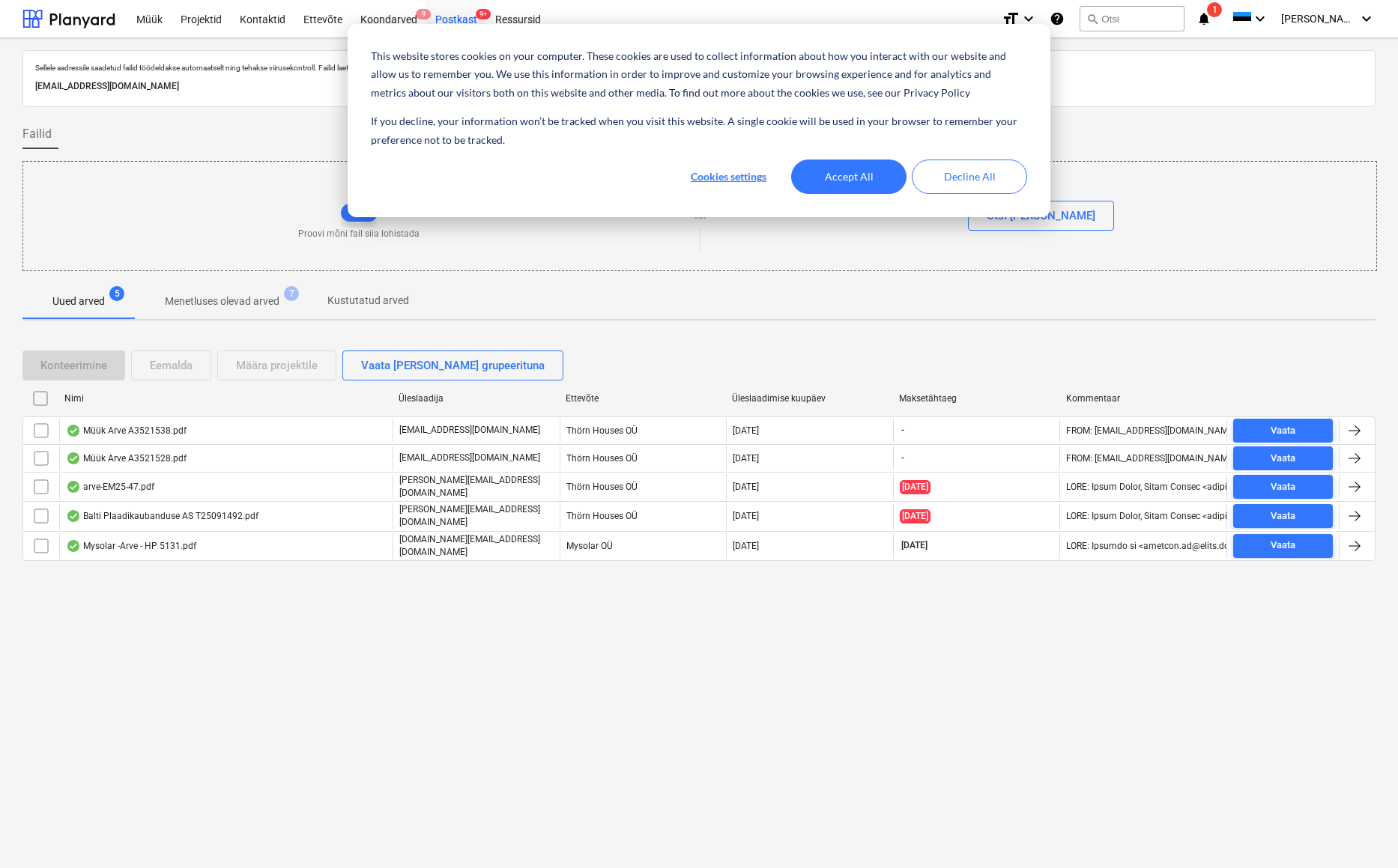
click at [855, 177] on button "Accept All" at bounding box center [849, 177] width 116 height 34
